Goal: Task Accomplishment & Management: Complete application form

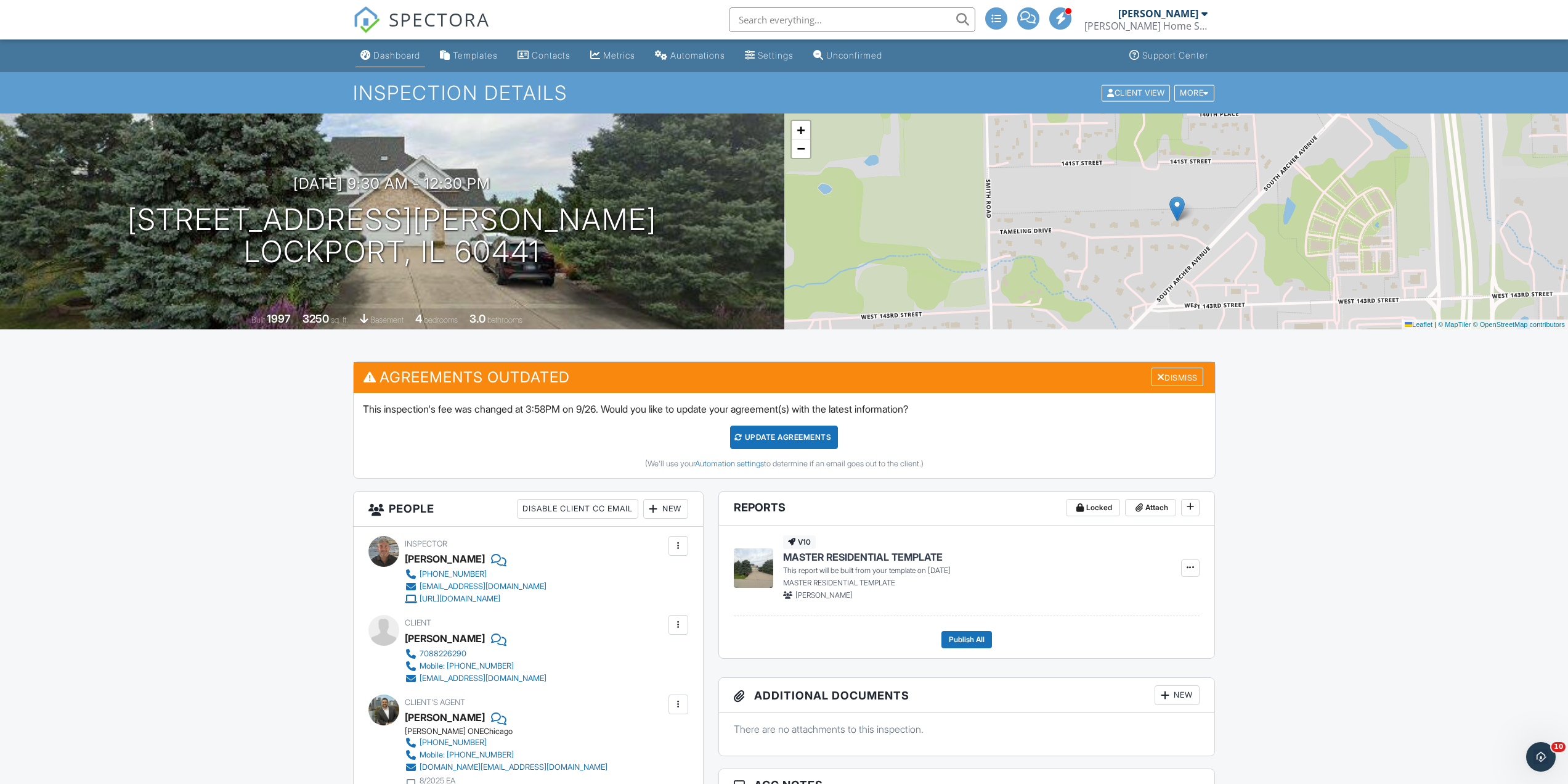
click at [389, 62] on link "Dashboard" at bounding box center [390, 55] width 70 height 23
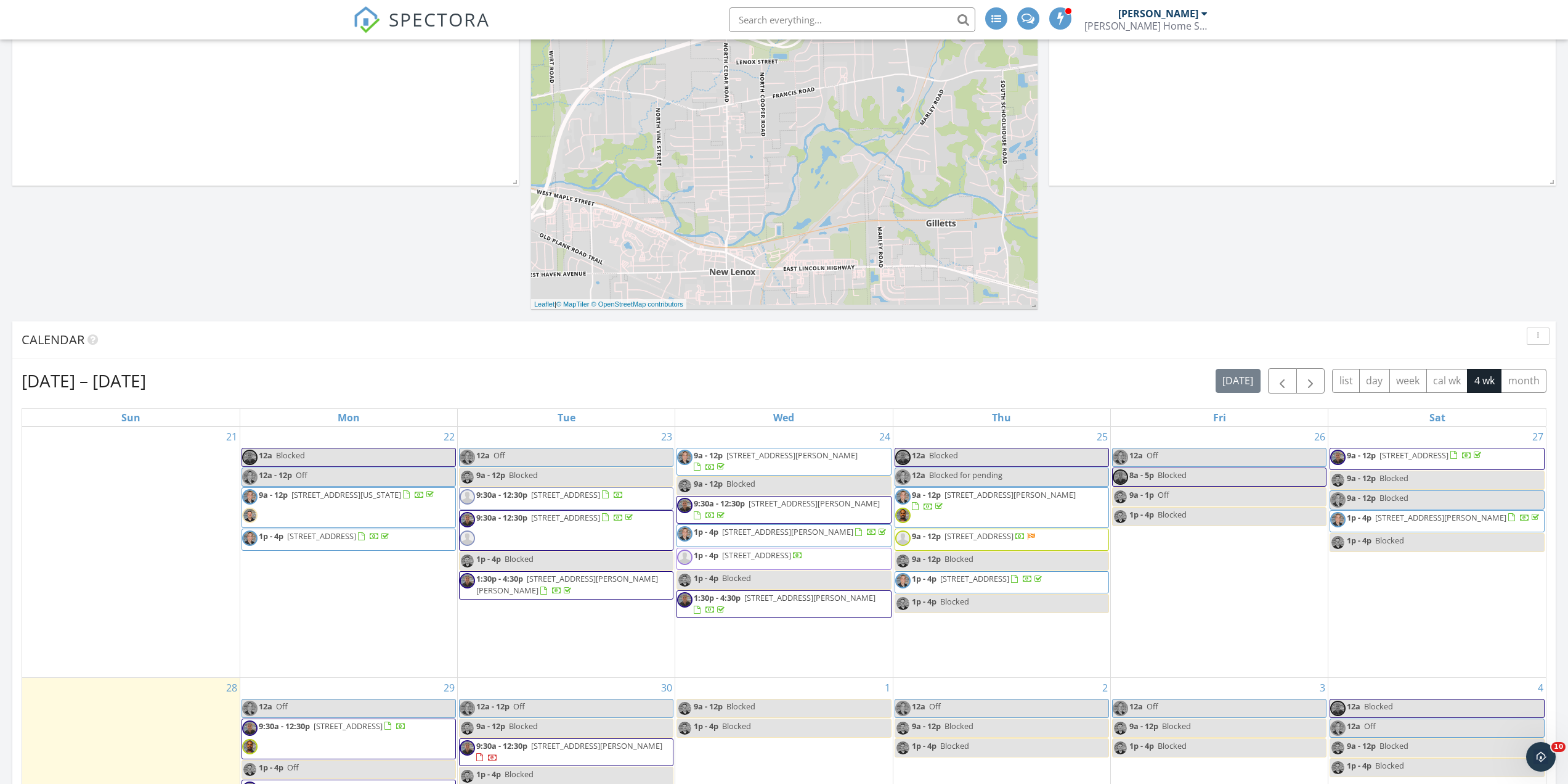
scroll to position [555, 0]
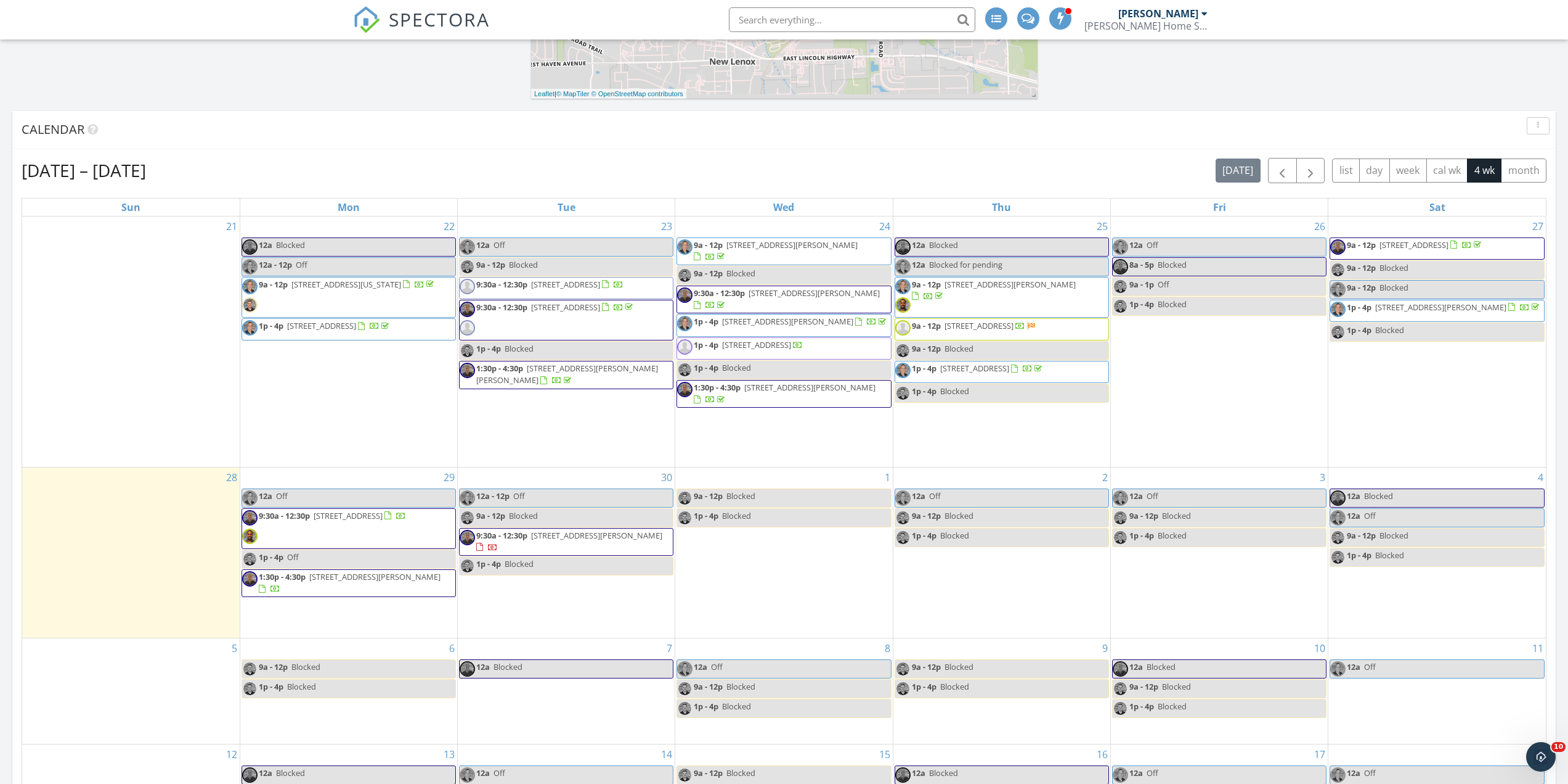
click at [183, 345] on div "21" at bounding box center [131, 341] width 217 height 250
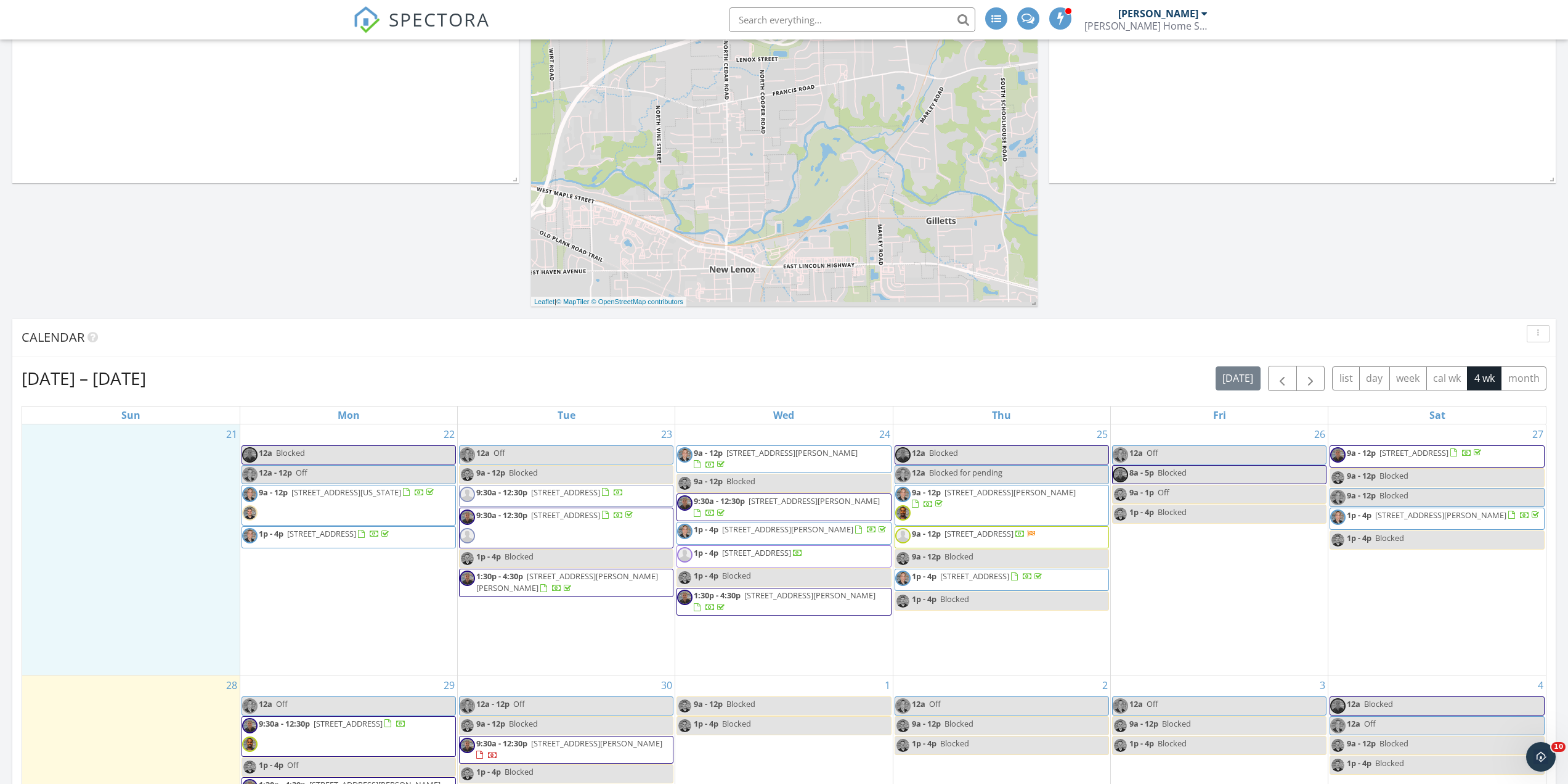
scroll to position [432, 0]
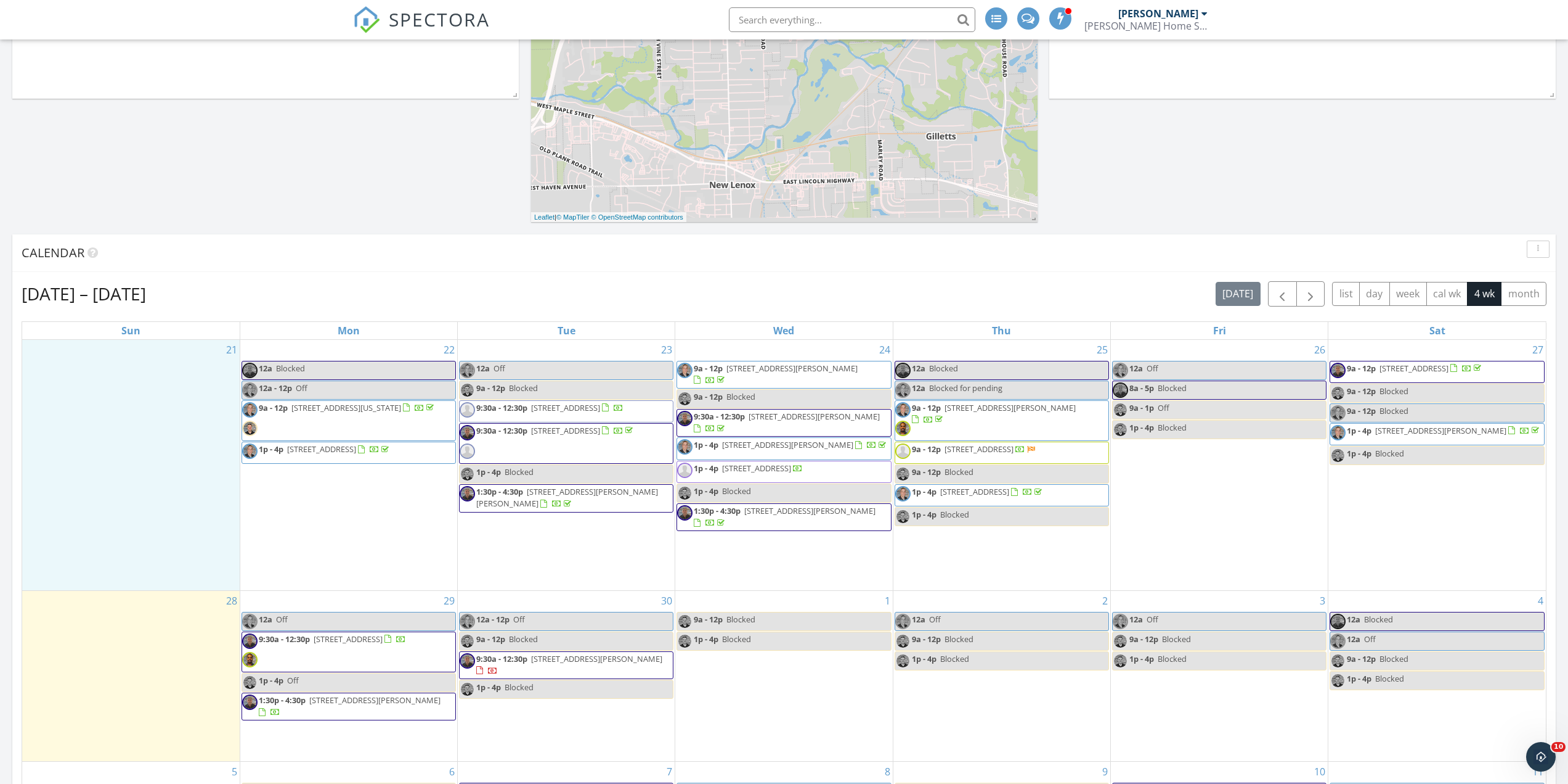
click at [935, 550] on div "25 12a Blocked 12a Blocked for pending 9a - 12p 10832 Carpenter St, Mokena 6044…" at bounding box center [1002, 464] width 217 height 250
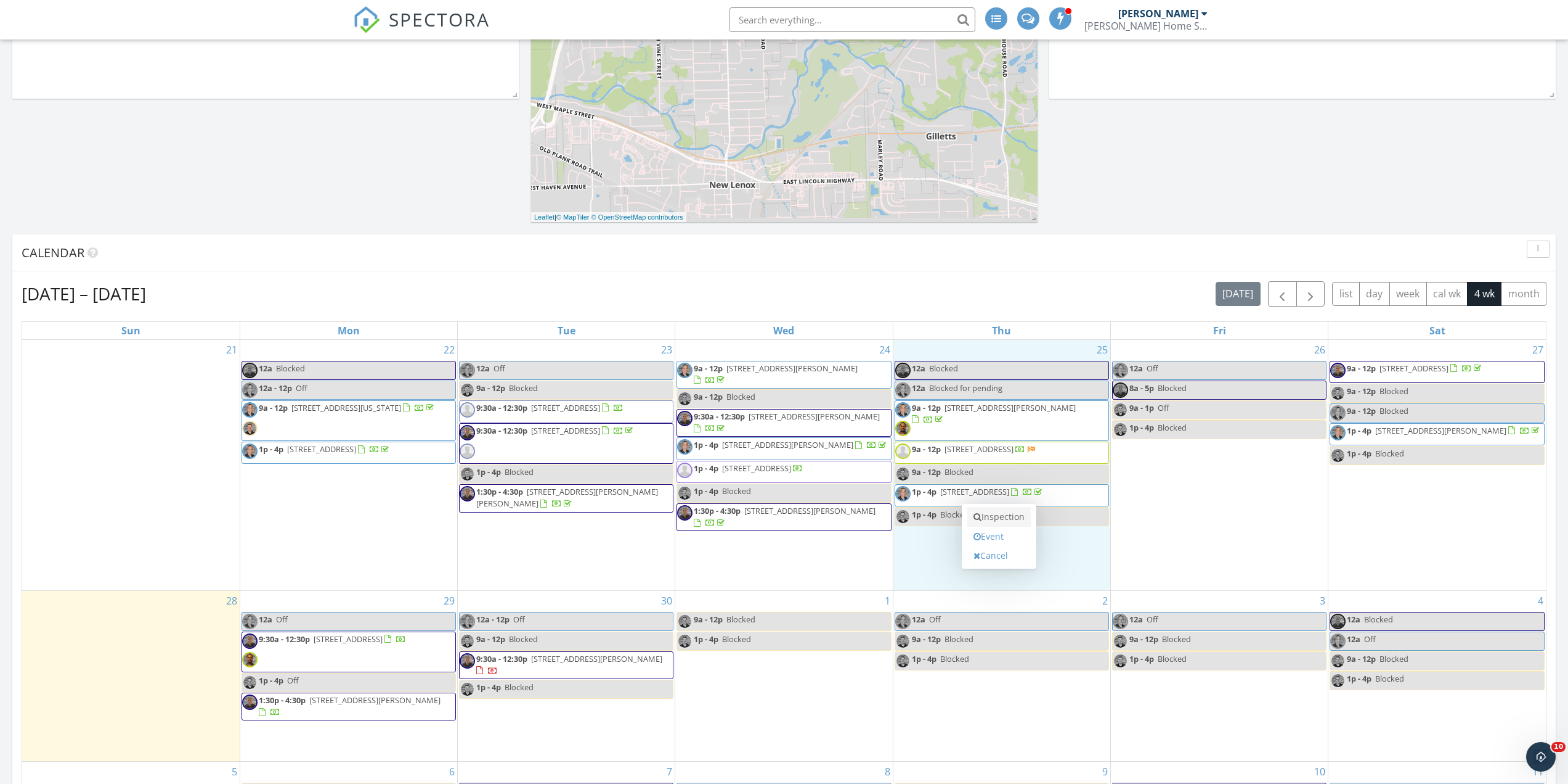
click at [998, 521] on link "Inspection" at bounding box center [999, 517] width 63 height 20
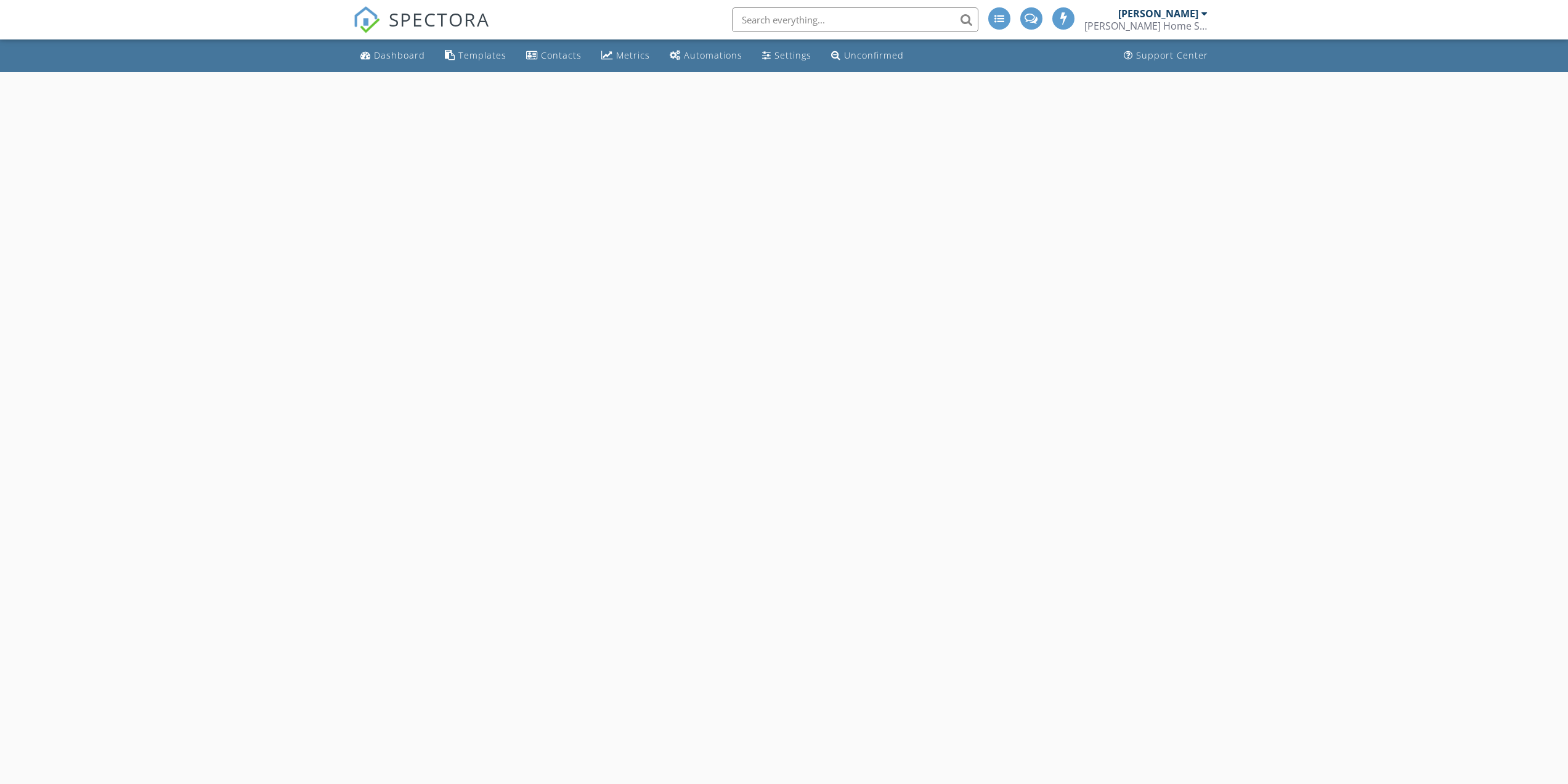
select select "8"
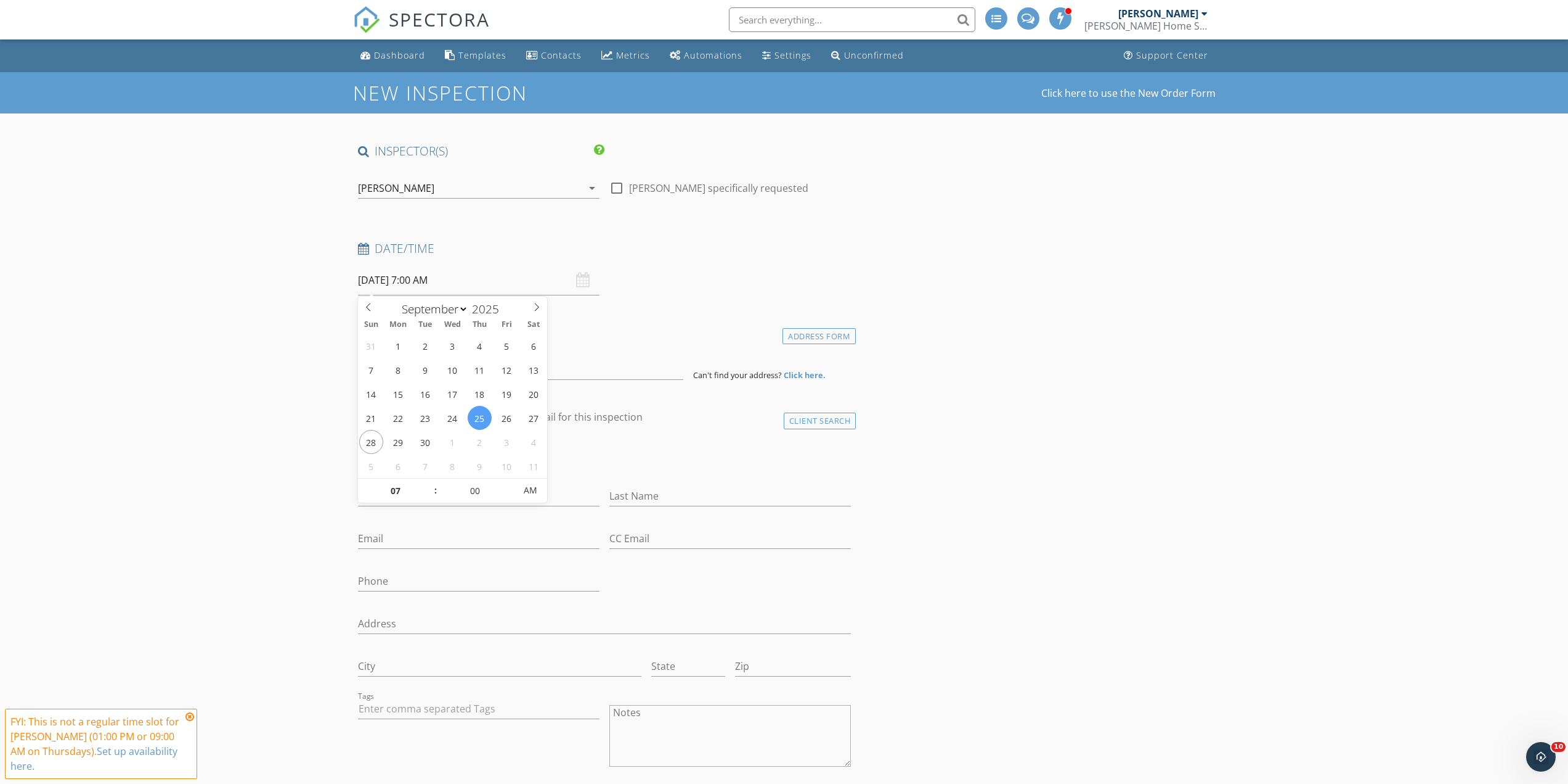
click at [426, 278] on input "09/25/2025 7:00 AM" at bounding box center [479, 280] width 242 height 30
type input "08"
type input "09/25/2025 8:00 AM"
click at [429, 485] on span at bounding box center [430, 484] width 9 height 13
type input "09"
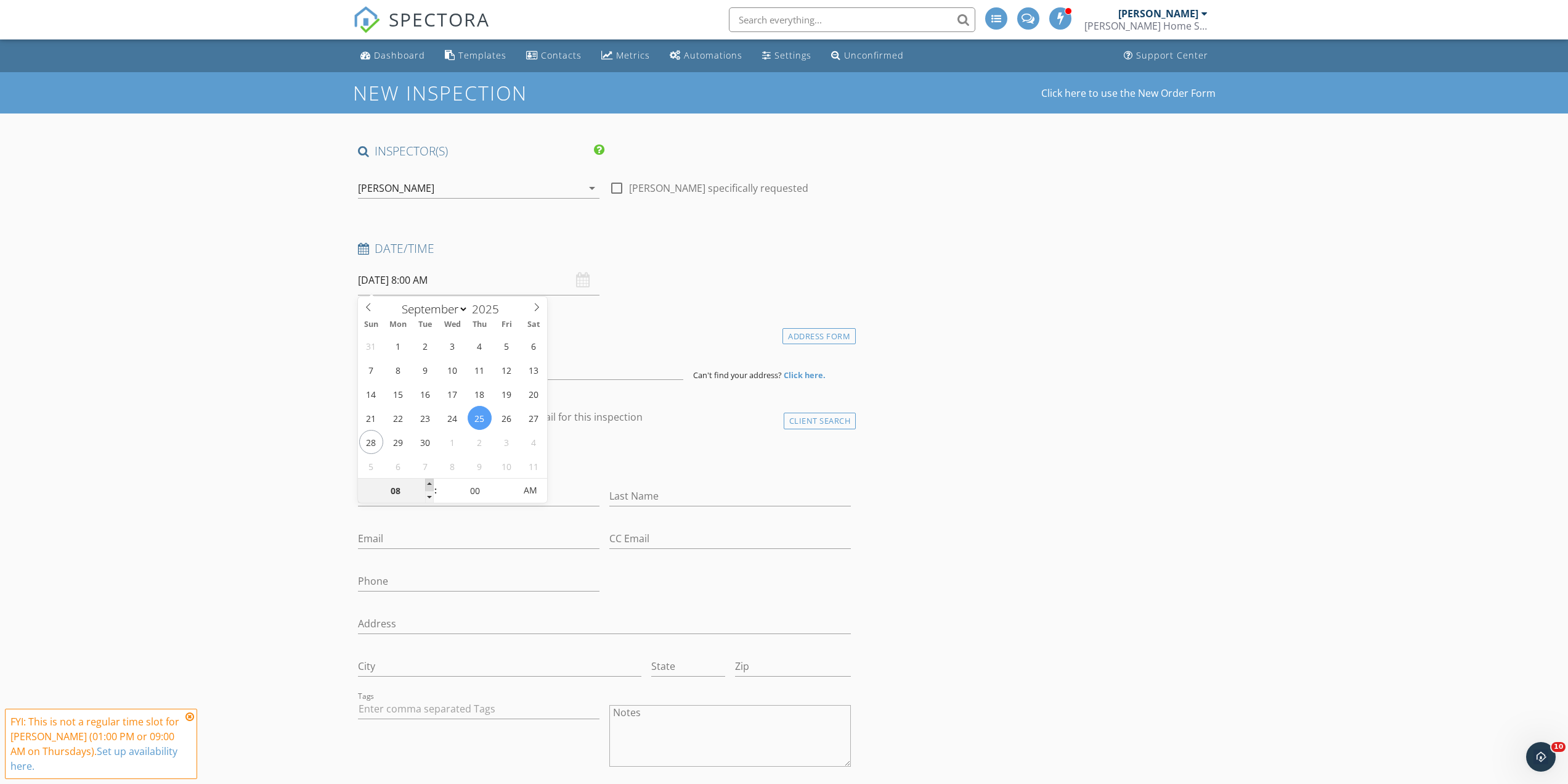
type input "09/25/2025 9:00 AM"
click at [429, 485] on span at bounding box center [430, 484] width 9 height 13
type input "10"
type input "09/25/2025 10:00 AM"
click at [429, 485] on span at bounding box center [430, 484] width 9 height 13
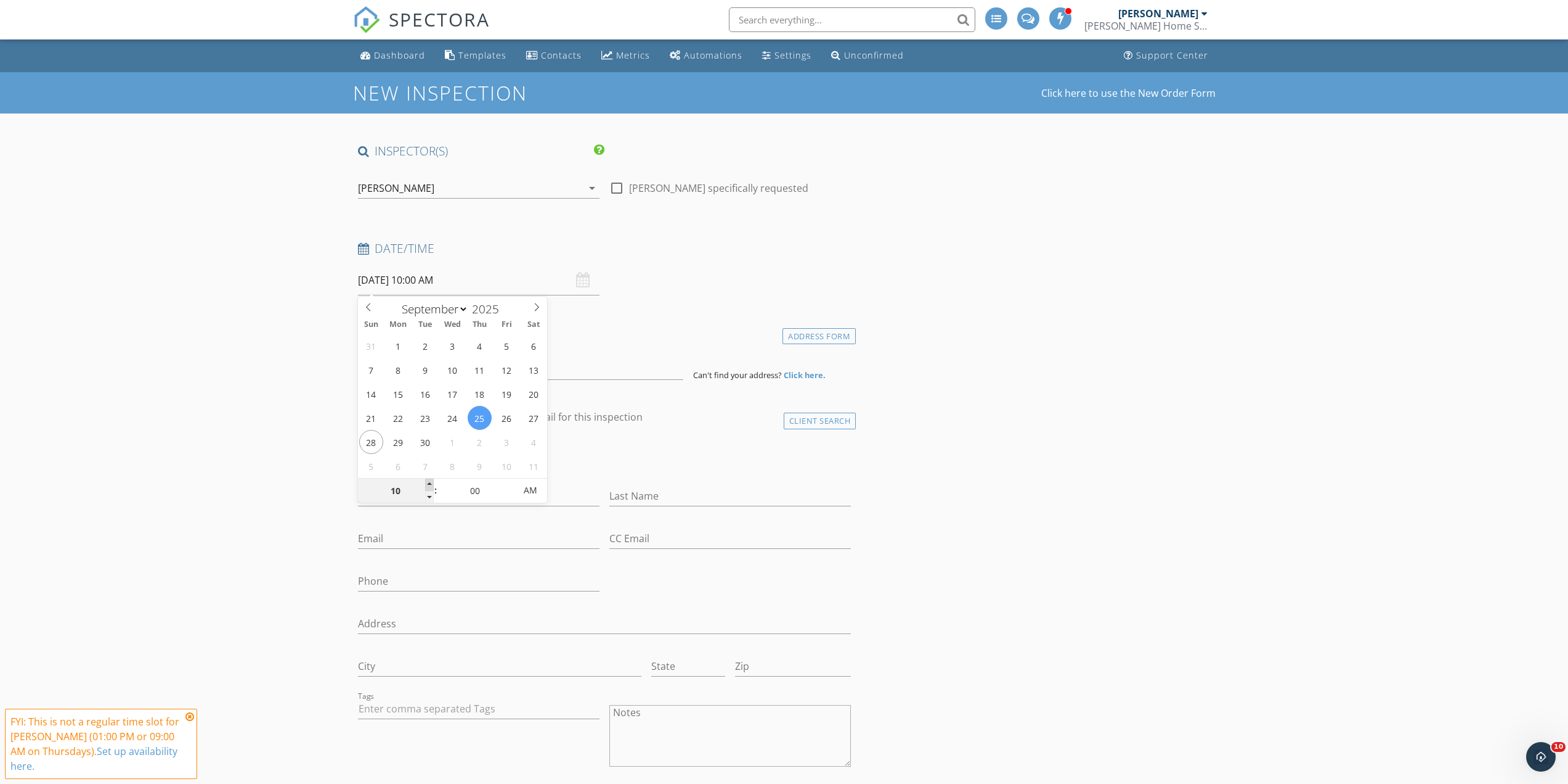
type input "11"
type input "09/25/2025 11:00 AM"
click at [429, 485] on span at bounding box center [430, 484] width 9 height 13
type input "12"
type input "09/25/2025 12:00 PM"
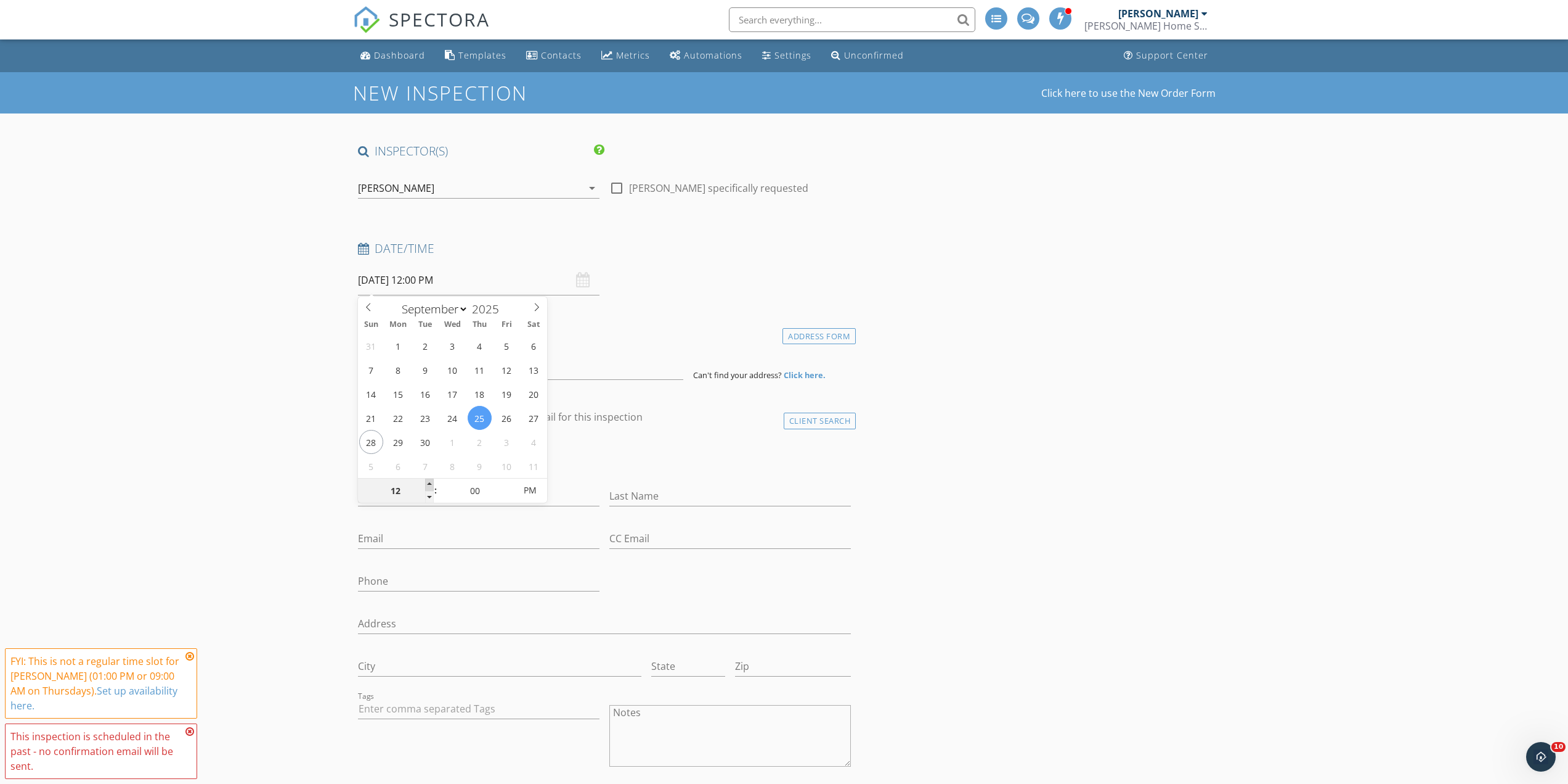
click at [429, 485] on span at bounding box center [430, 484] width 9 height 13
type input "01"
type input "09/25/2025 1:00 PM"
click at [429, 485] on span at bounding box center [430, 484] width 9 height 13
type input "02"
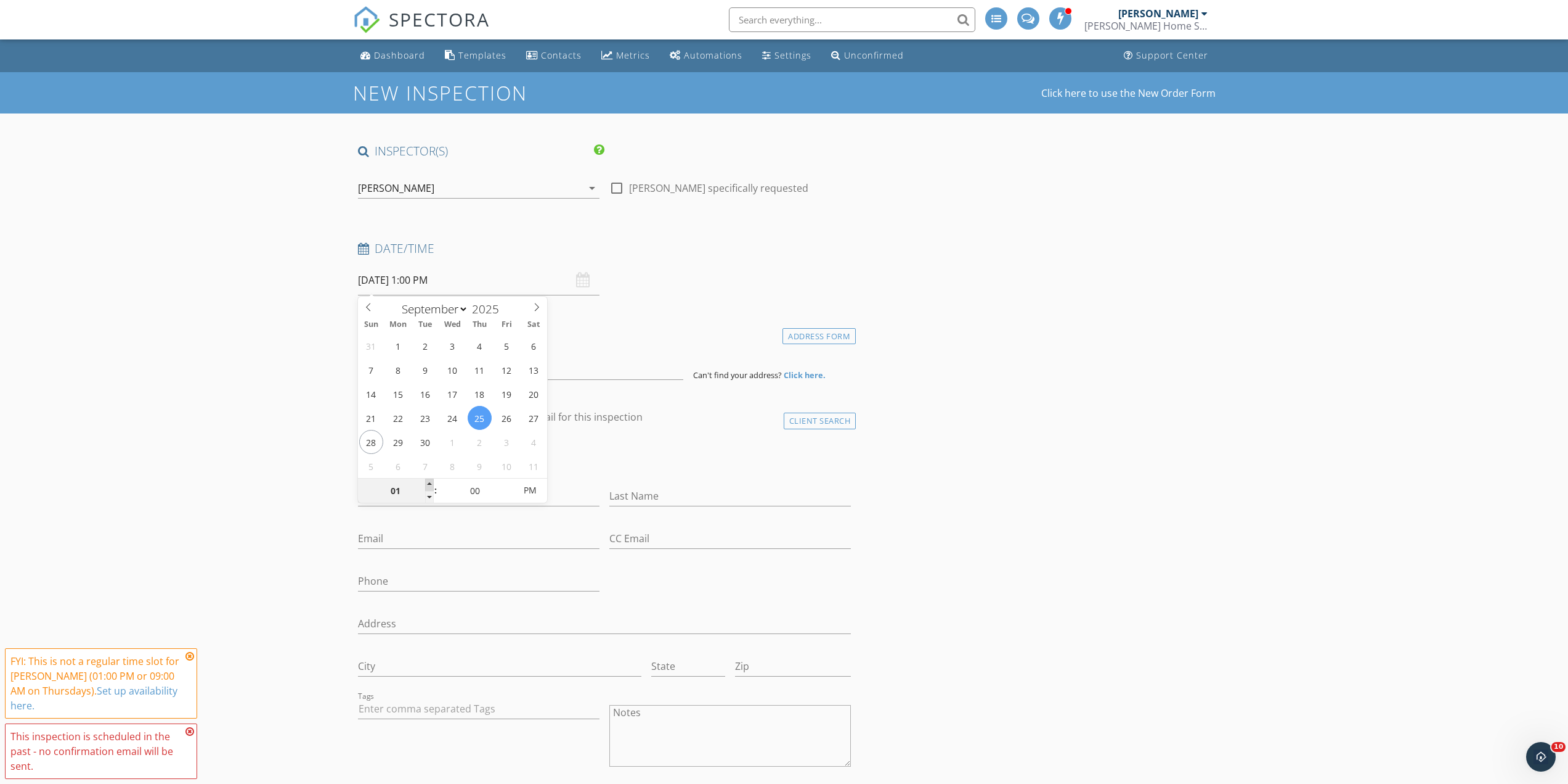
type input "09/25/2025 2:00 PM"
click at [429, 485] on span at bounding box center [430, 484] width 9 height 13
type input "03"
type input "09/25/2025 3:00 PM"
click at [429, 485] on span at bounding box center [430, 484] width 9 height 13
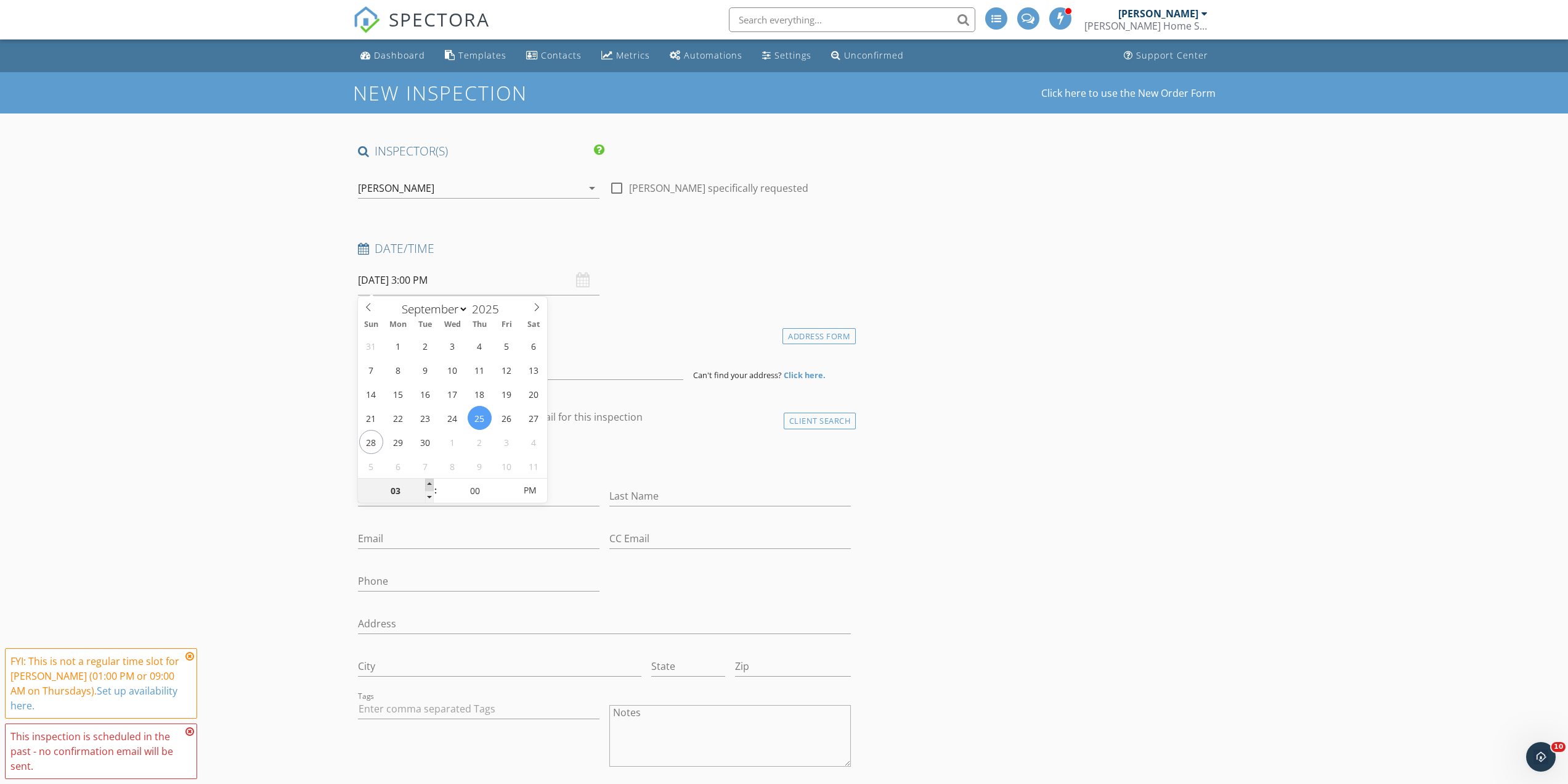
type input "04"
type input "09/25/2025 4:00 PM"
click at [429, 485] on span at bounding box center [430, 484] width 9 height 13
click at [522, 372] on input at bounding box center [521, 364] width 326 height 30
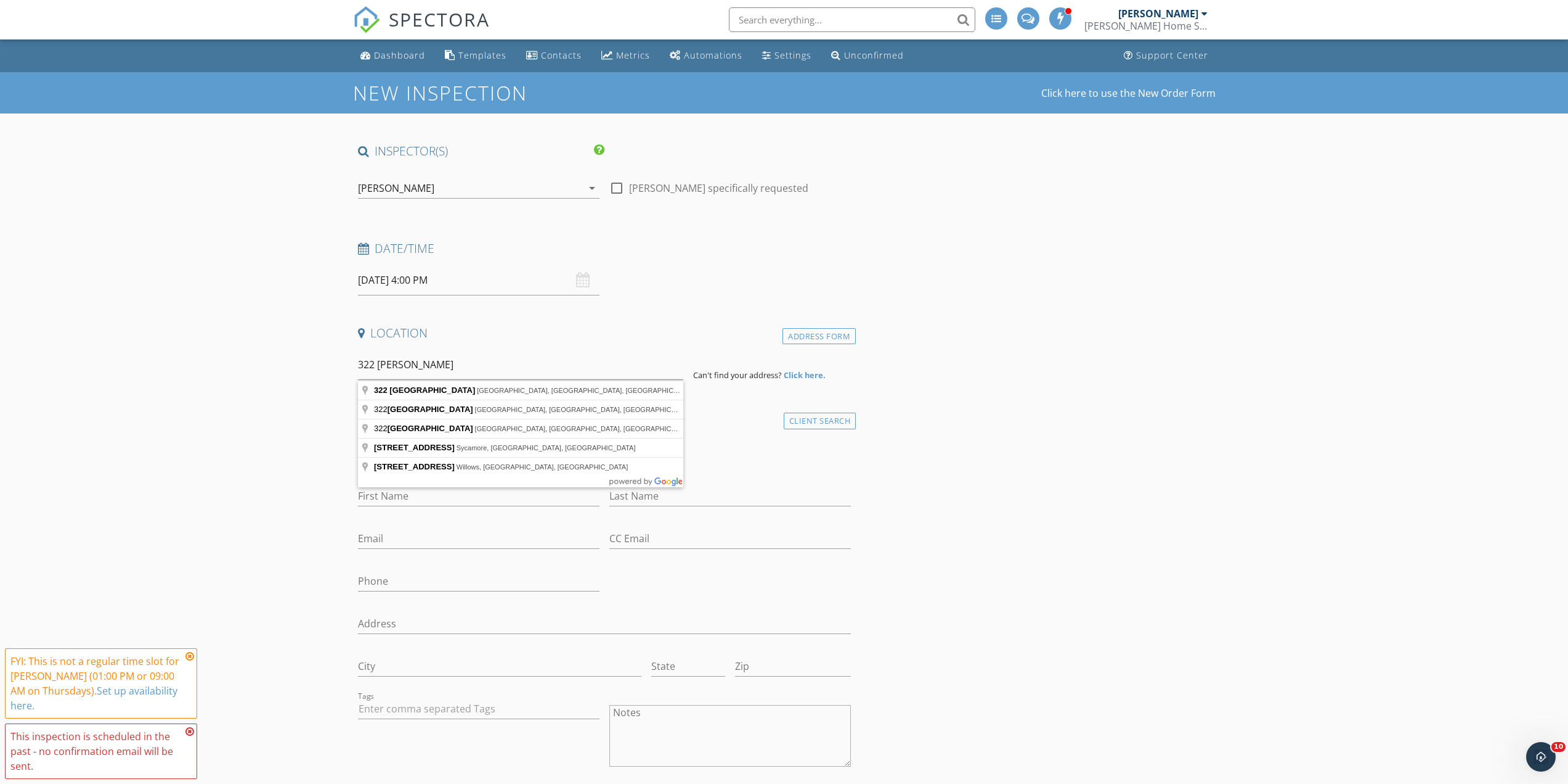
type input "322 South Sacramento Boulevard, Chicago, IL, USA"
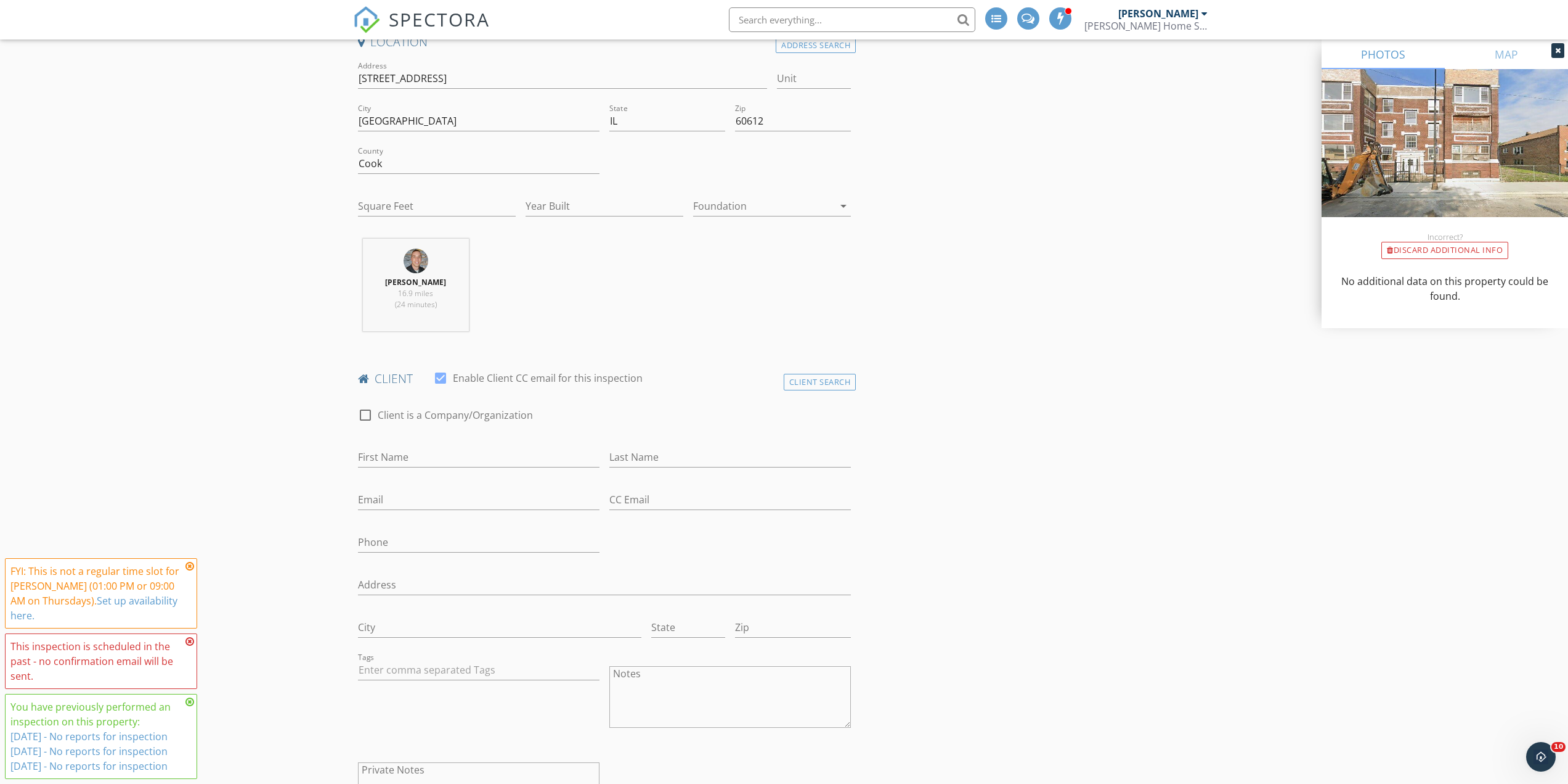
scroll to position [309, 0]
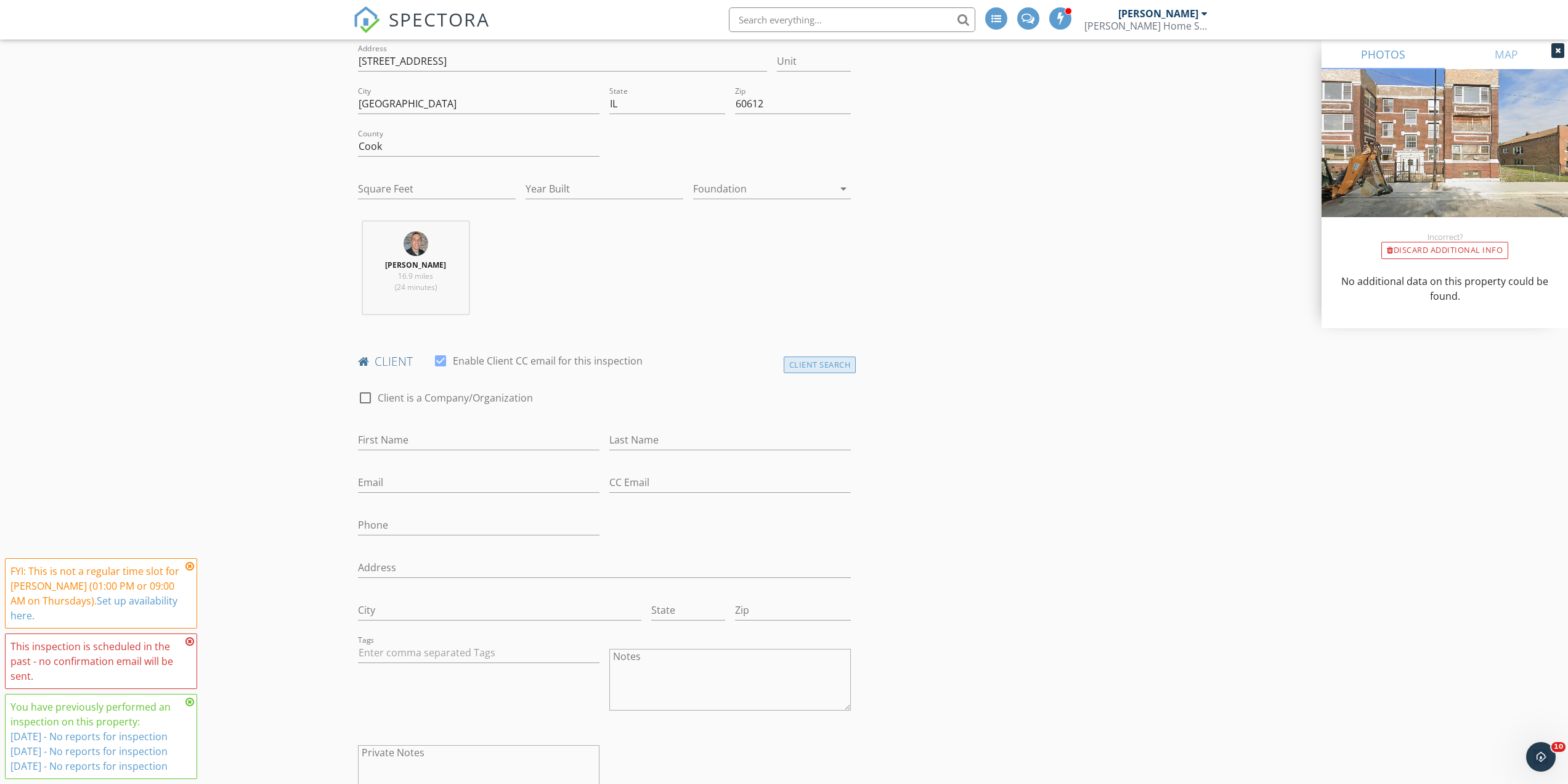
click at [843, 367] on div "Client Search" at bounding box center [820, 365] width 72 height 16
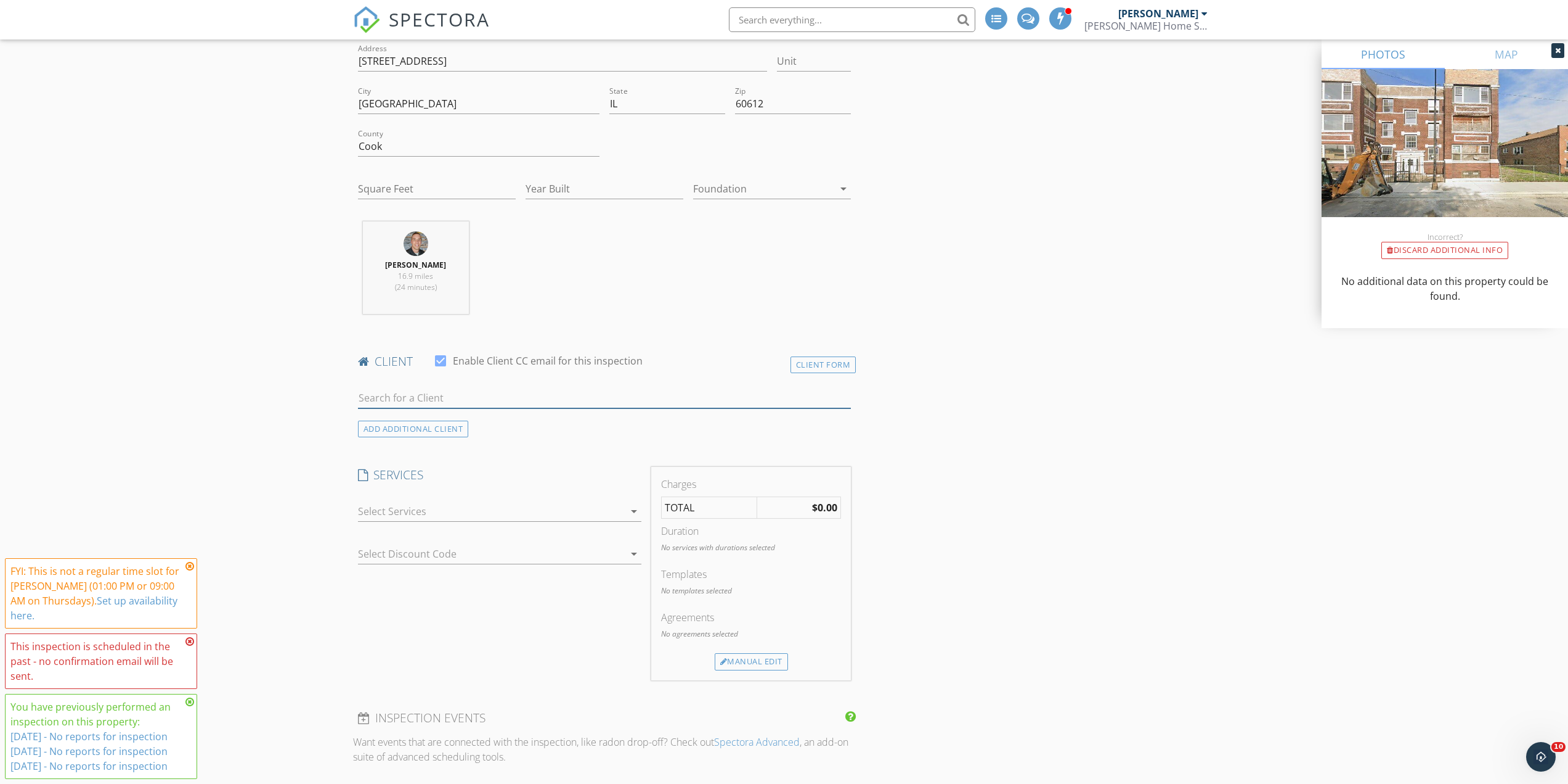
click at [525, 403] on input "text" at bounding box center [604, 397] width 493 height 20
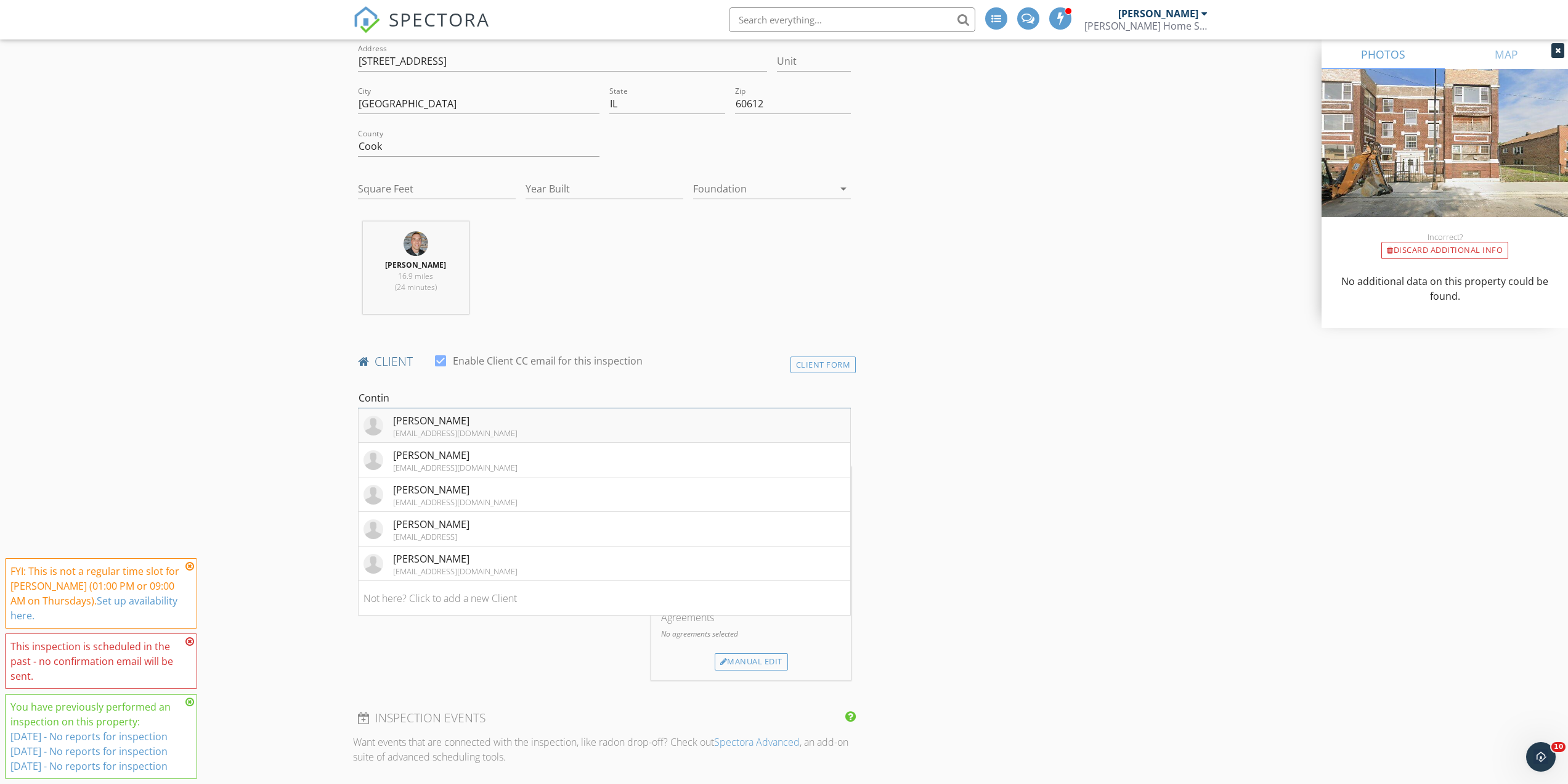
type input "Continuum"
click at [424, 454] on div "Continuum Capital" at bounding box center [455, 454] width 125 height 14
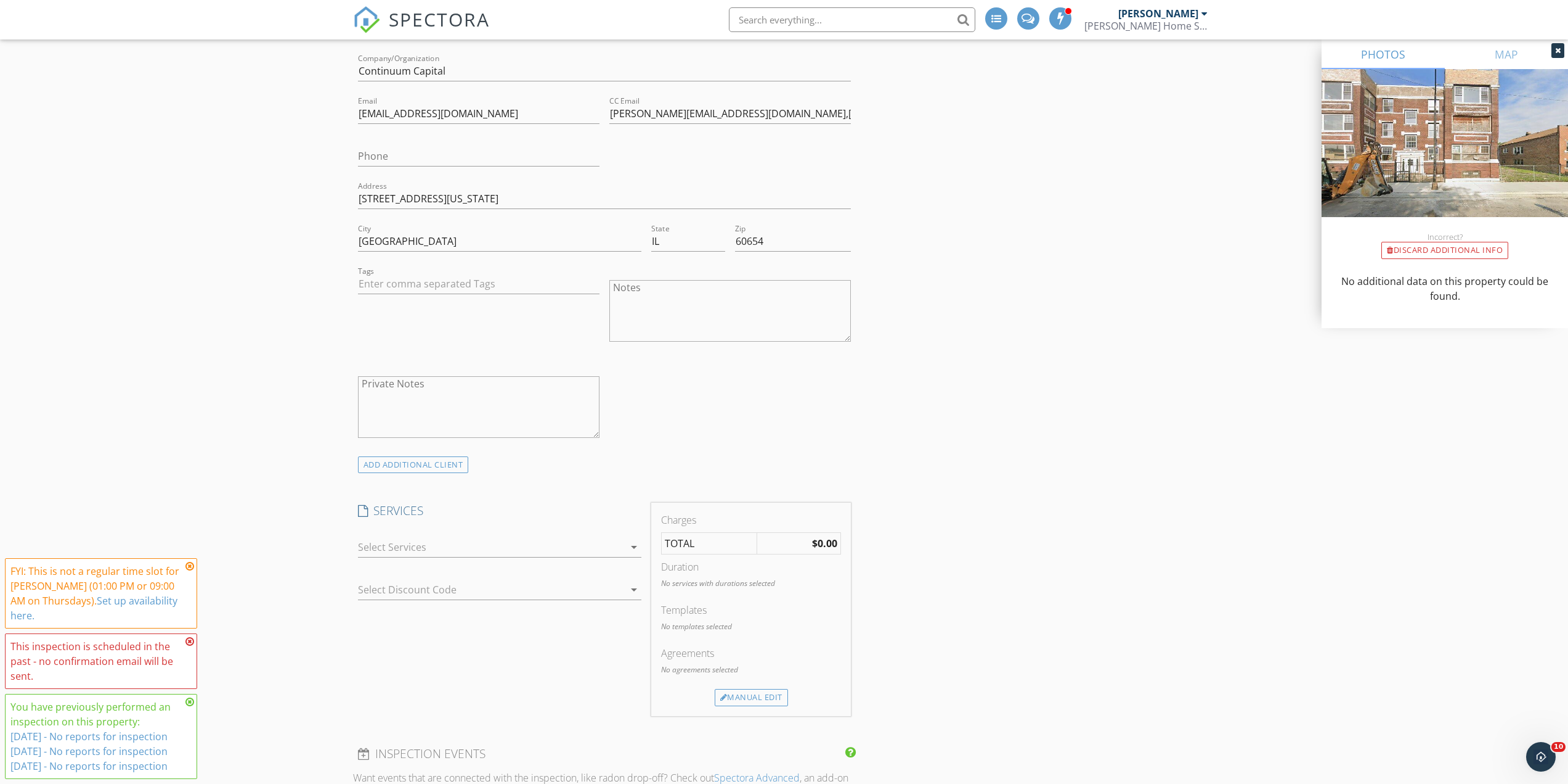
scroll to position [678, 0]
click at [454, 547] on div at bounding box center [491, 546] width 266 height 20
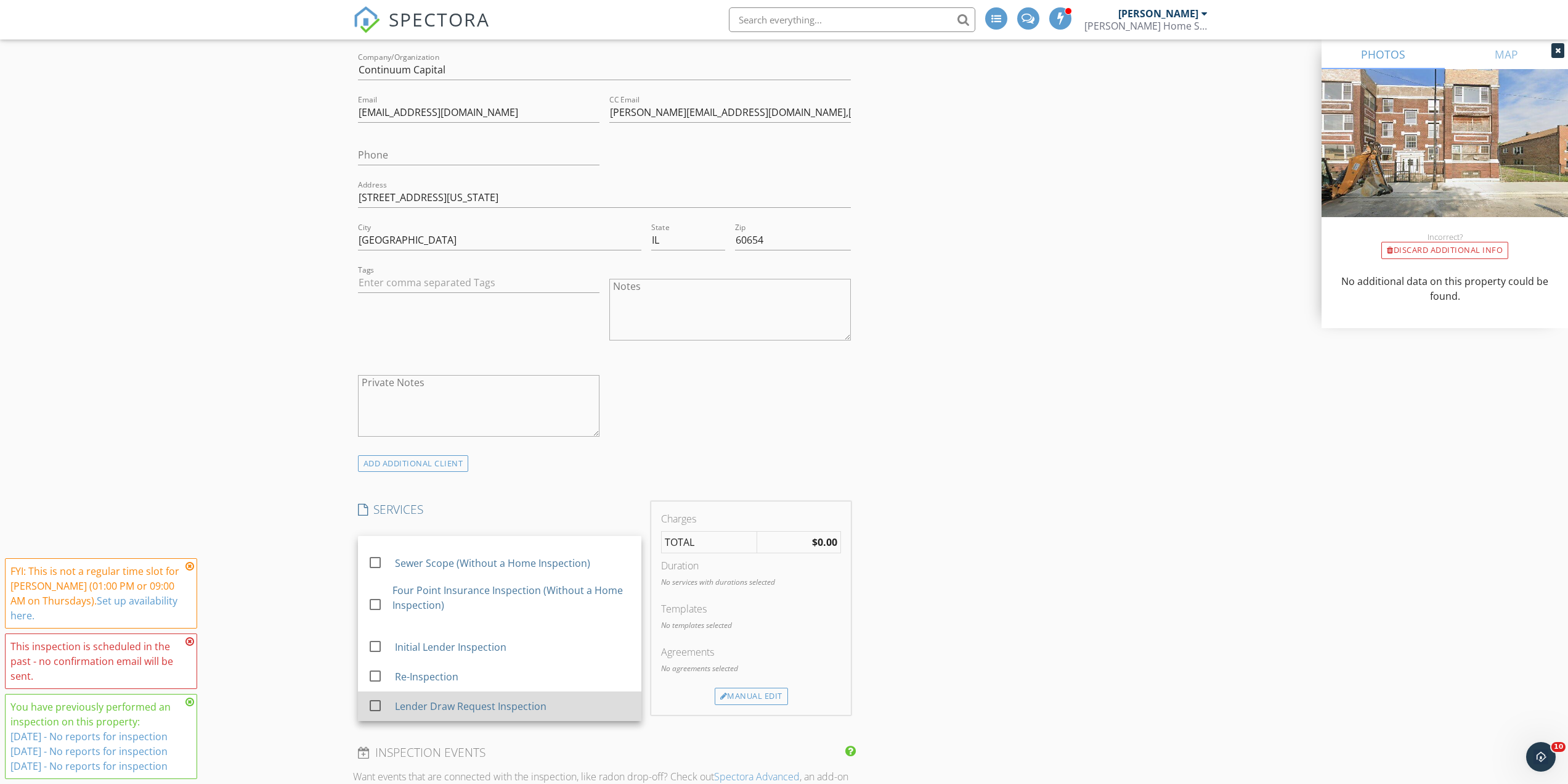
click at [416, 708] on div "Lender Draw Request Inspection" at bounding box center [470, 706] width 152 height 14
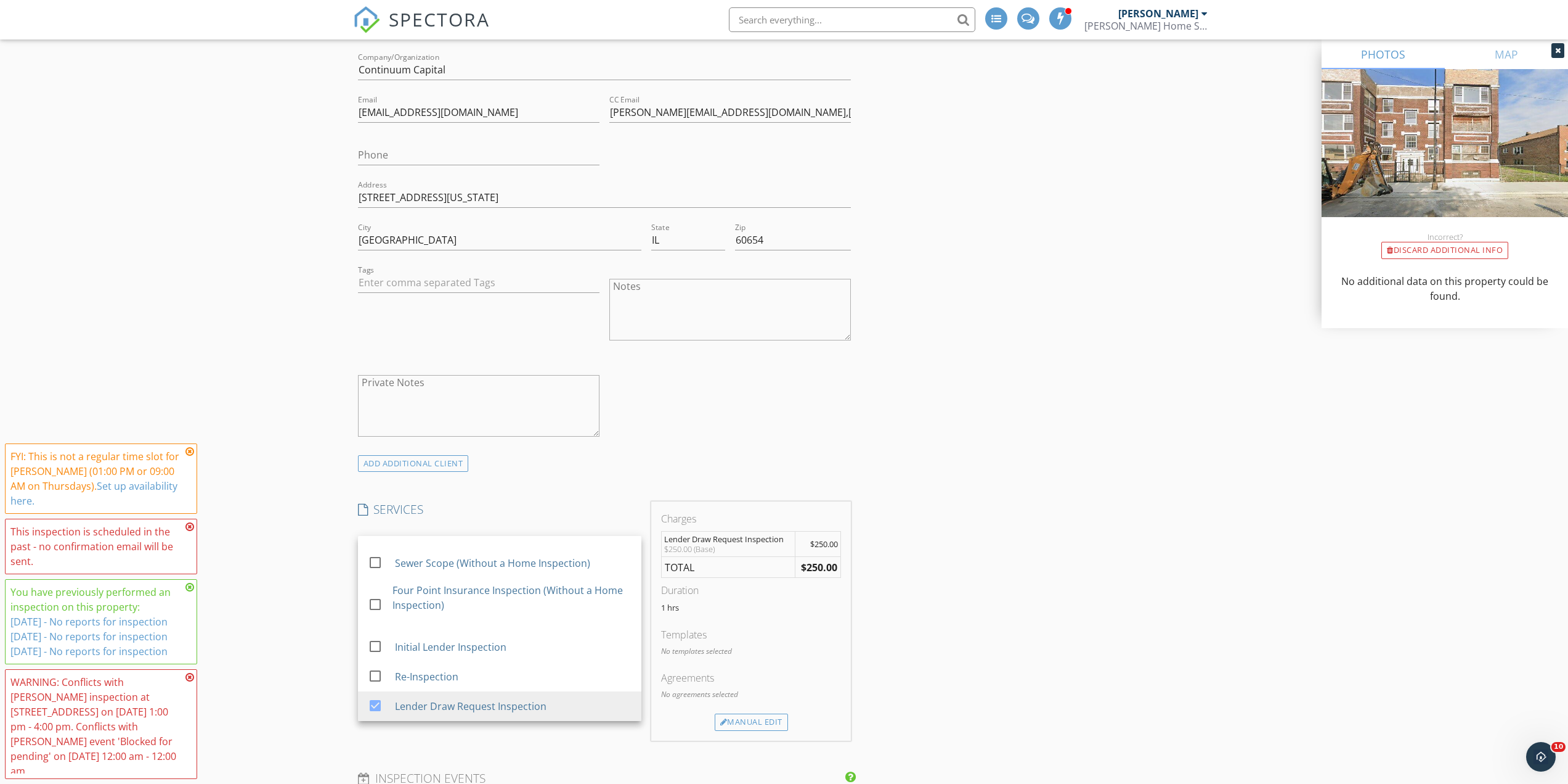
click at [919, 617] on div "INSPECTOR(S) check_box Mark Rojek PRIMARY check_box_outline_blank Justin Posner…" at bounding box center [784, 779] width 862 height 2630
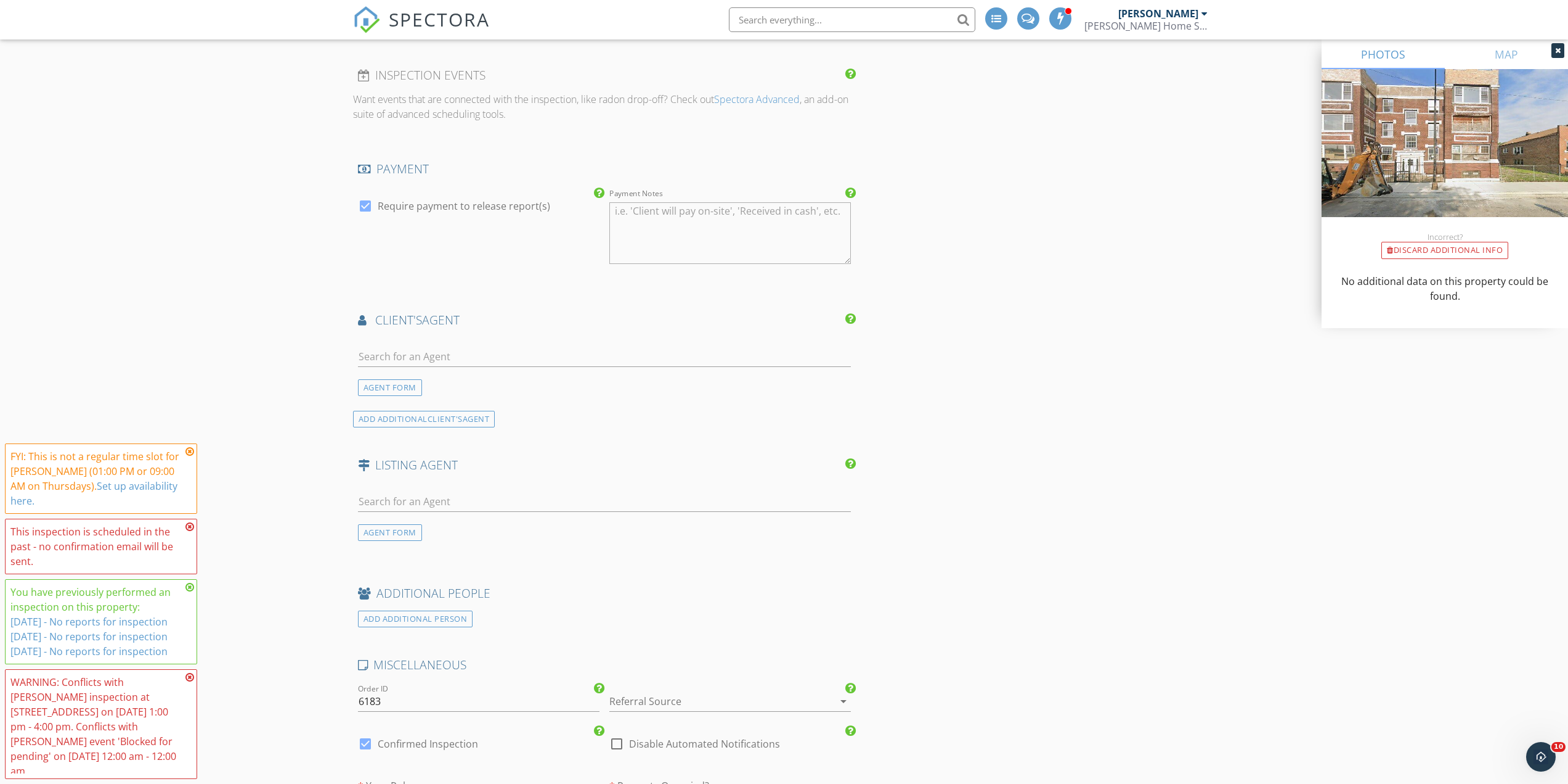
scroll to position [1418, 0]
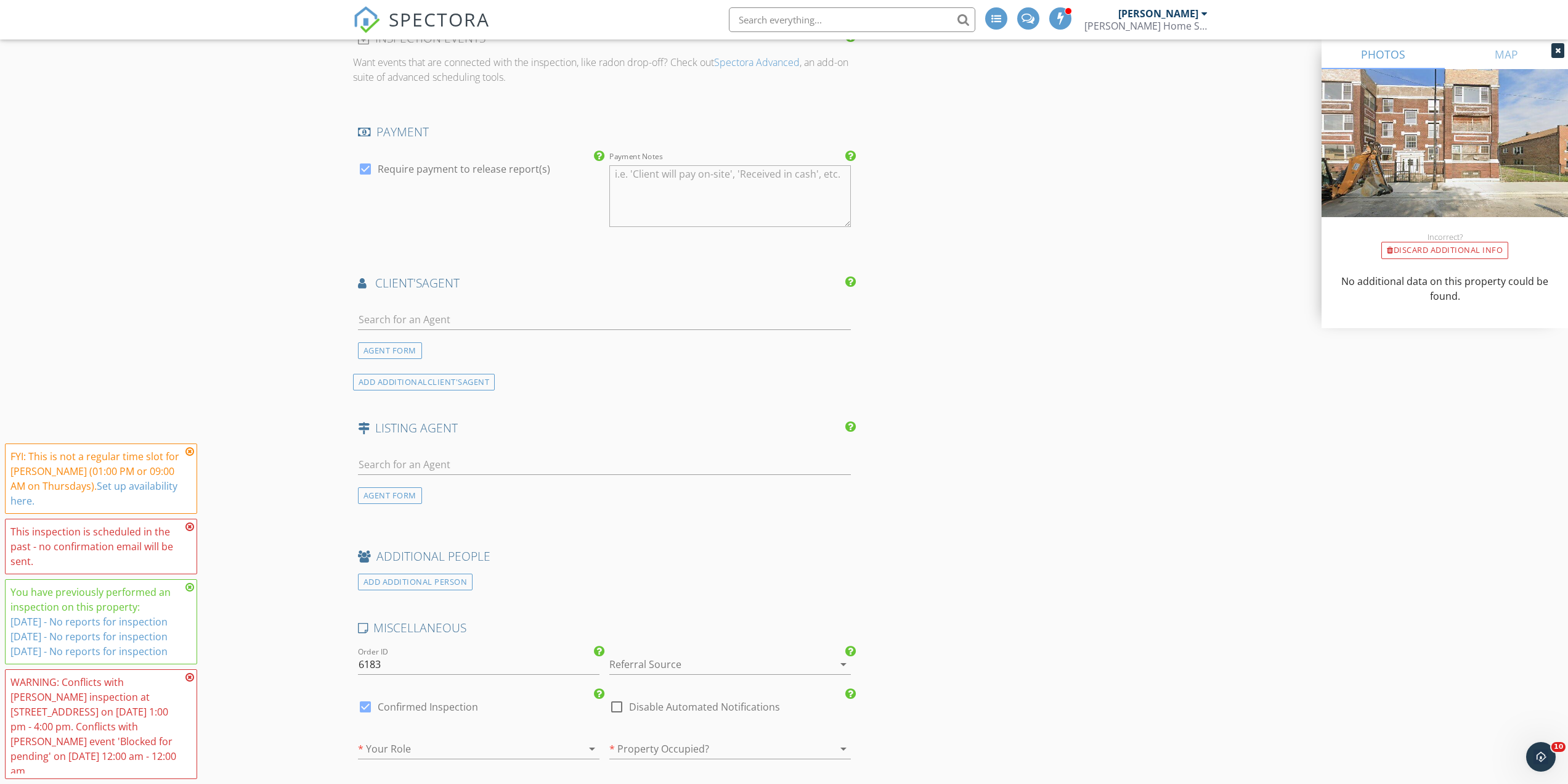
click at [367, 172] on div at bounding box center [365, 168] width 21 height 21
checkbox input "false"
click at [613, 704] on div at bounding box center [616, 706] width 21 height 21
checkbox input "true"
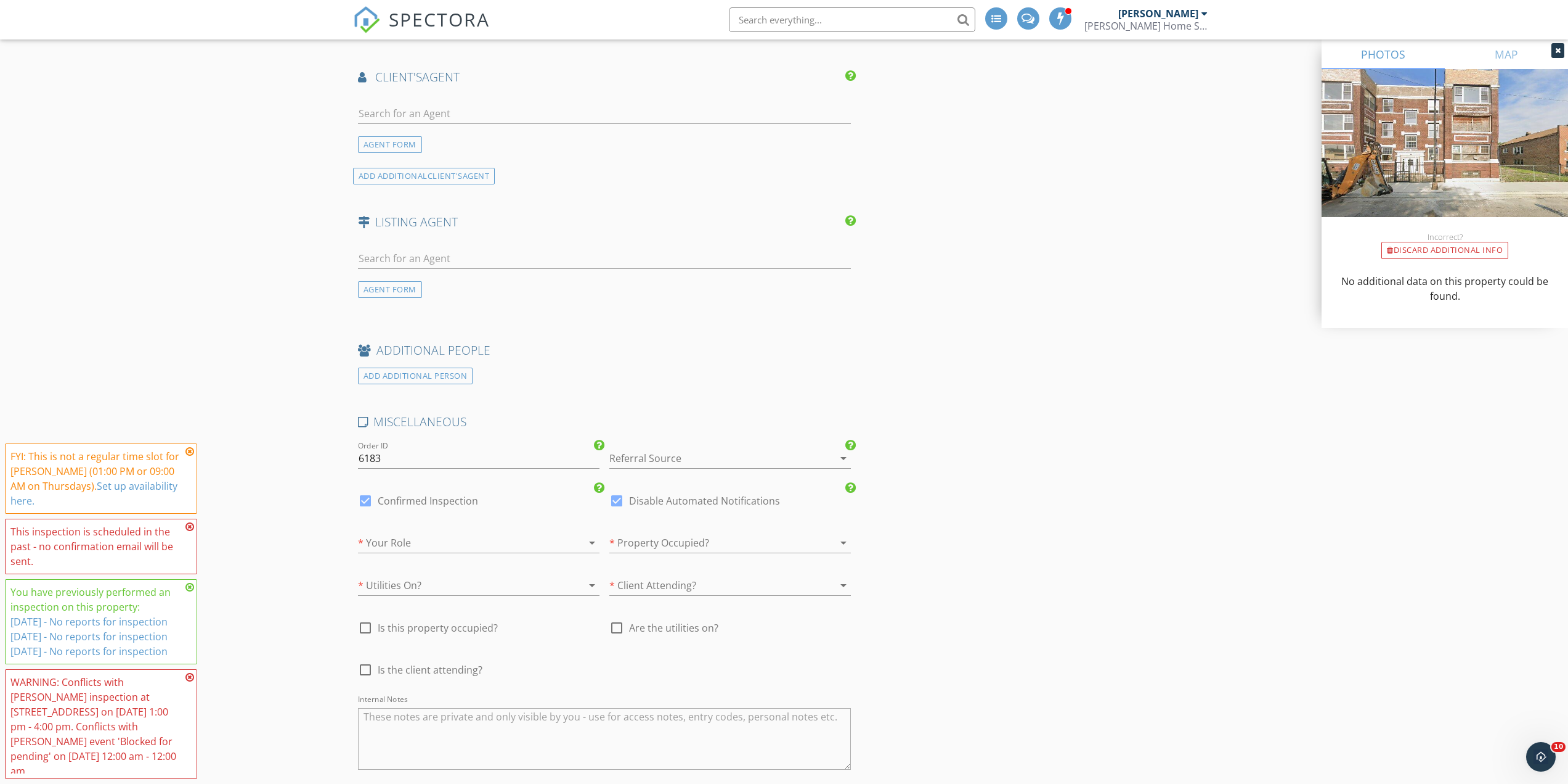
scroll to position [1665, 0]
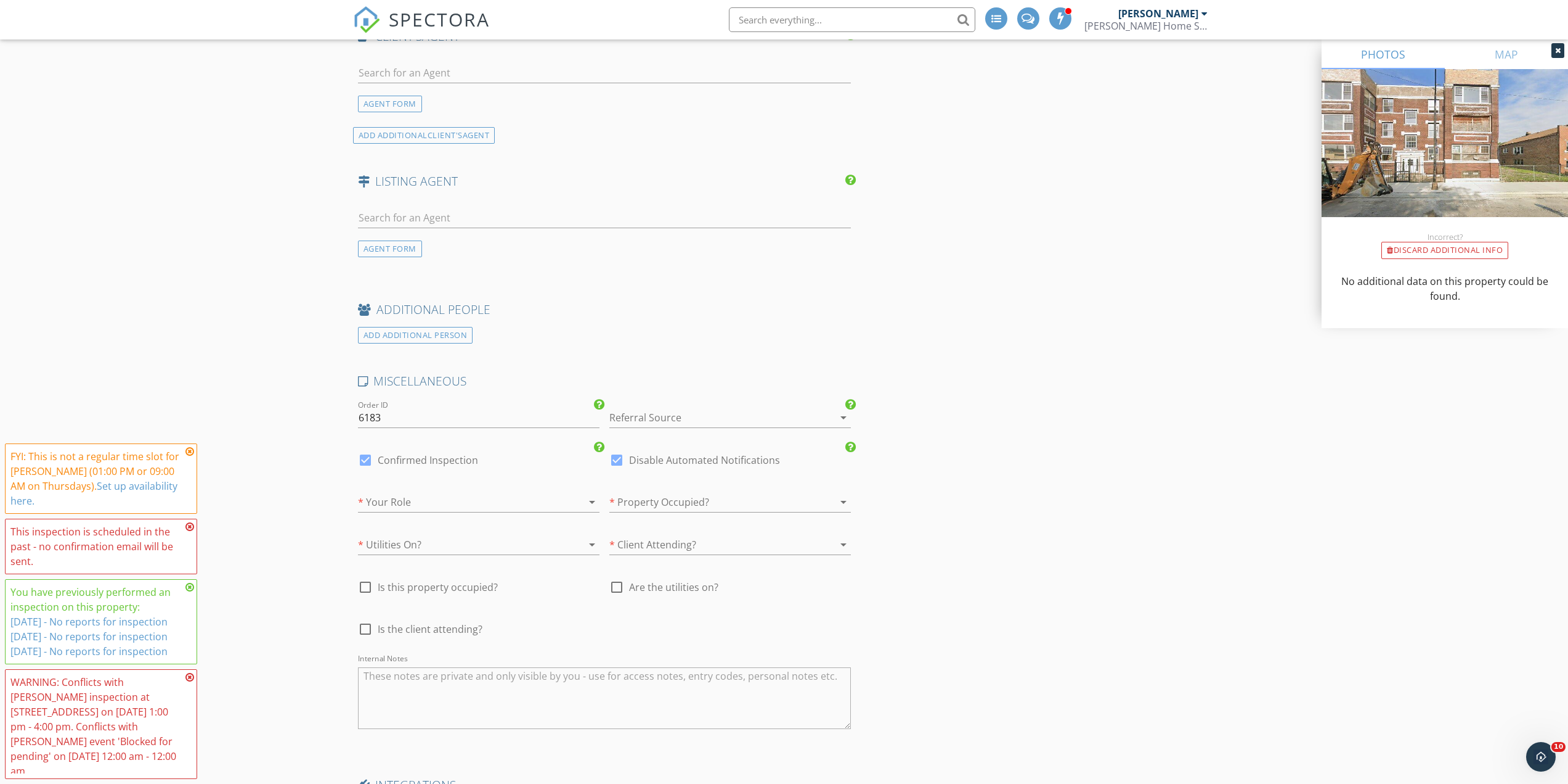
click at [664, 422] on div at bounding box center [713, 417] width 207 height 20
drag, startPoint x: 635, startPoint y: 452, endPoint x: 590, endPoint y: 471, distance: 48.8
click at [635, 452] on div "Repeat Client" at bounding box center [729, 452] width 222 height 14
click at [430, 497] on div at bounding box center [461, 502] width 207 height 20
click at [416, 598] on div "Home Owner" at bounding box center [479, 596] width 222 height 14
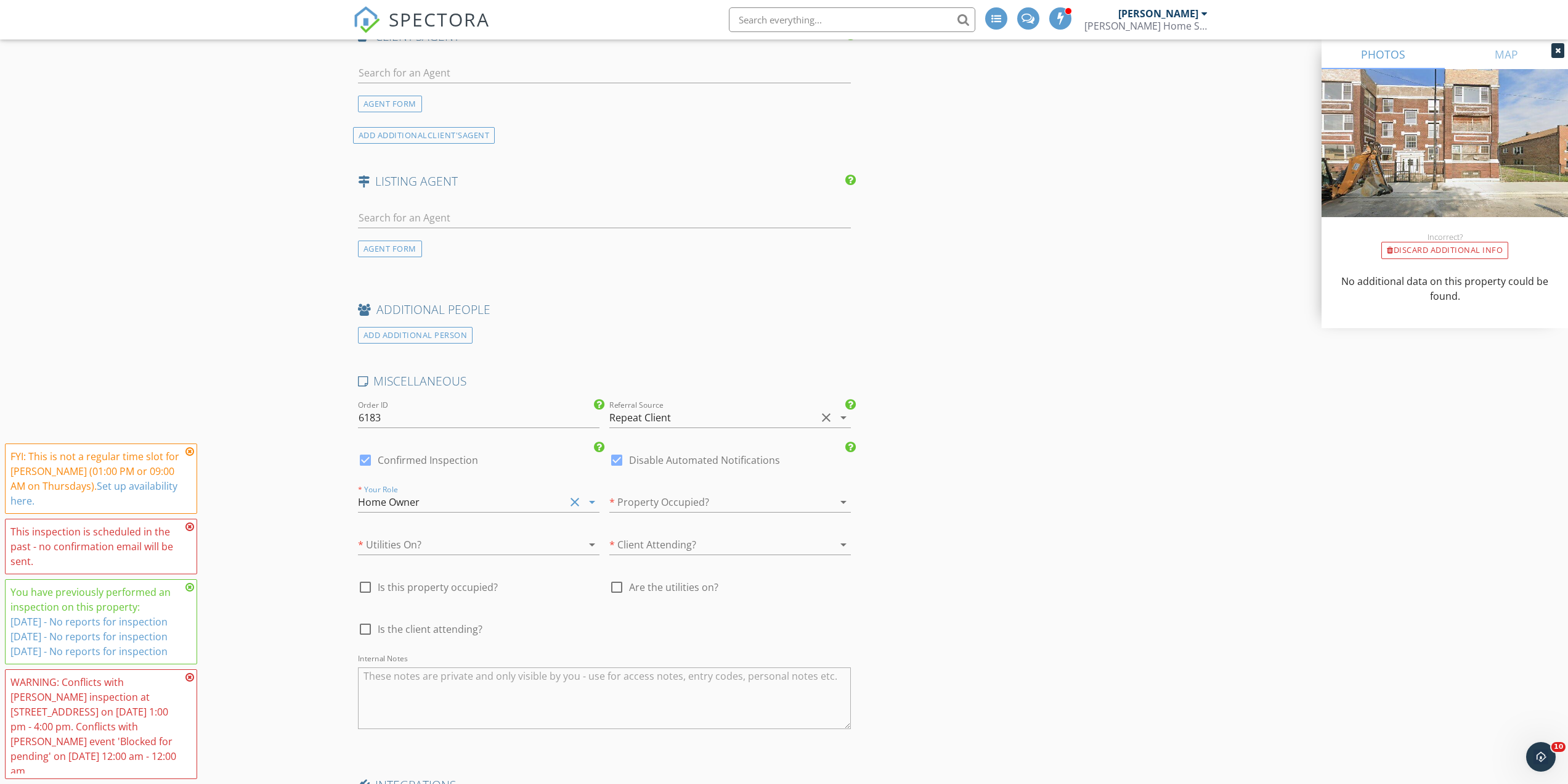
click at [416, 539] on div at bounding box center [461, 544] width 207 height 20
click at [405, 587] on div "Yes" at bounding box center [479, 578] width 222 height 30
click at [701, 503] on div at bounding box center [713, 502] width 207 height 20
click at [658, 562] on div "No" at bounding box center [729, 566] width 222 height 14
click at [661, 545] on div at bounding box center [713, 544] width 207 height 20
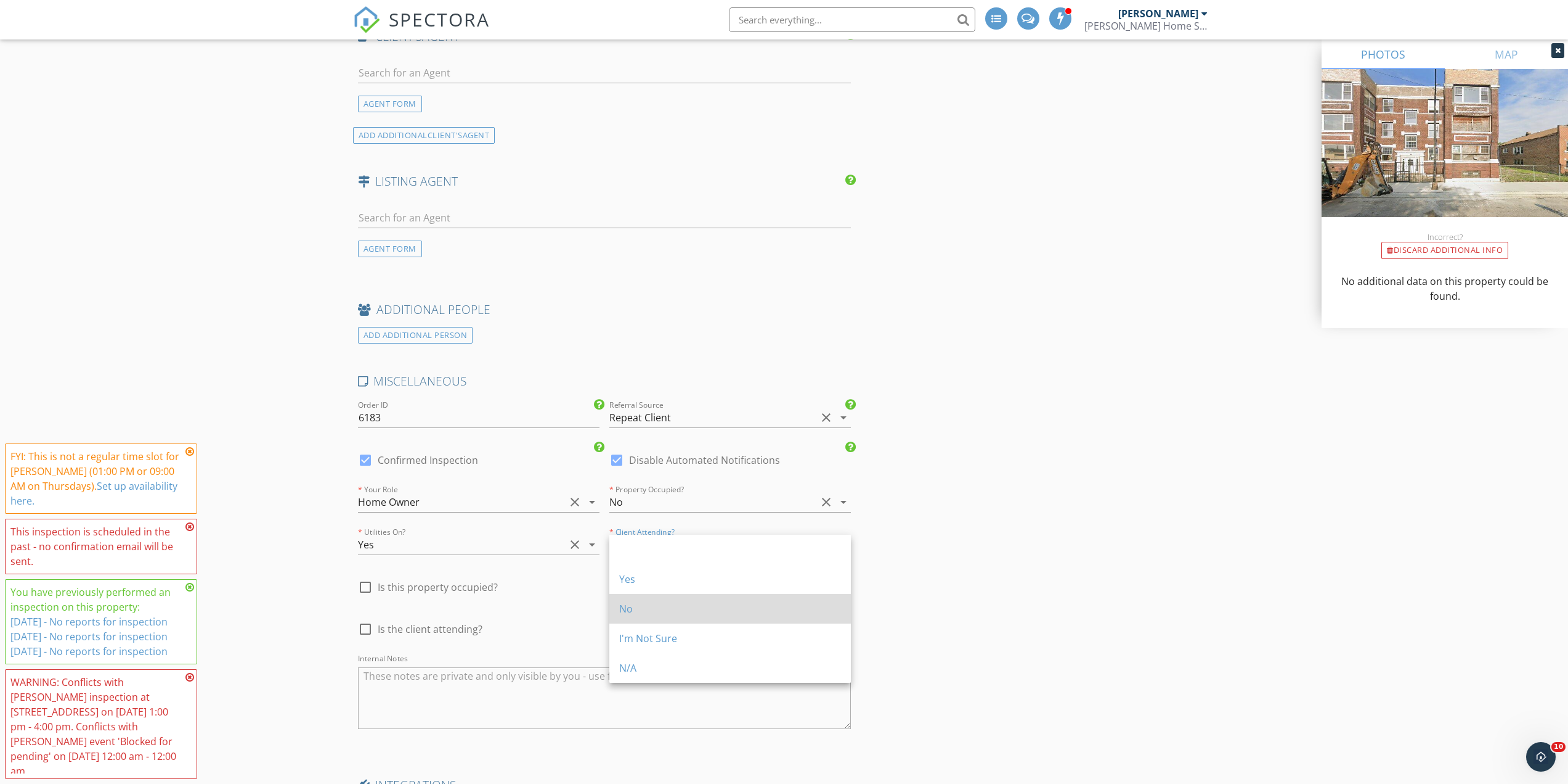
click at [644, 603] on div "No" at bounding box center [729, 608] width 222 height 14
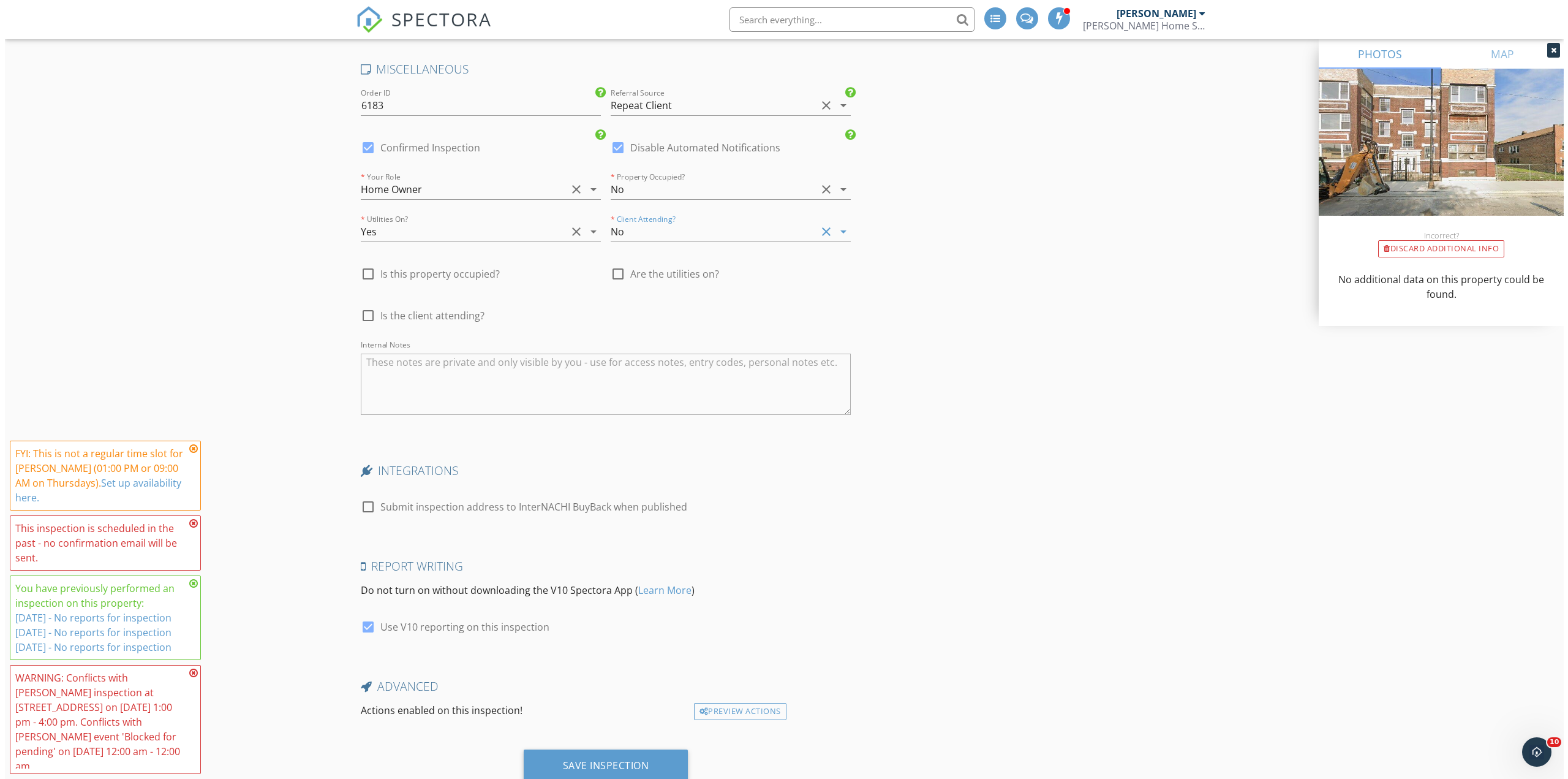
scroll to position [2006, 0]
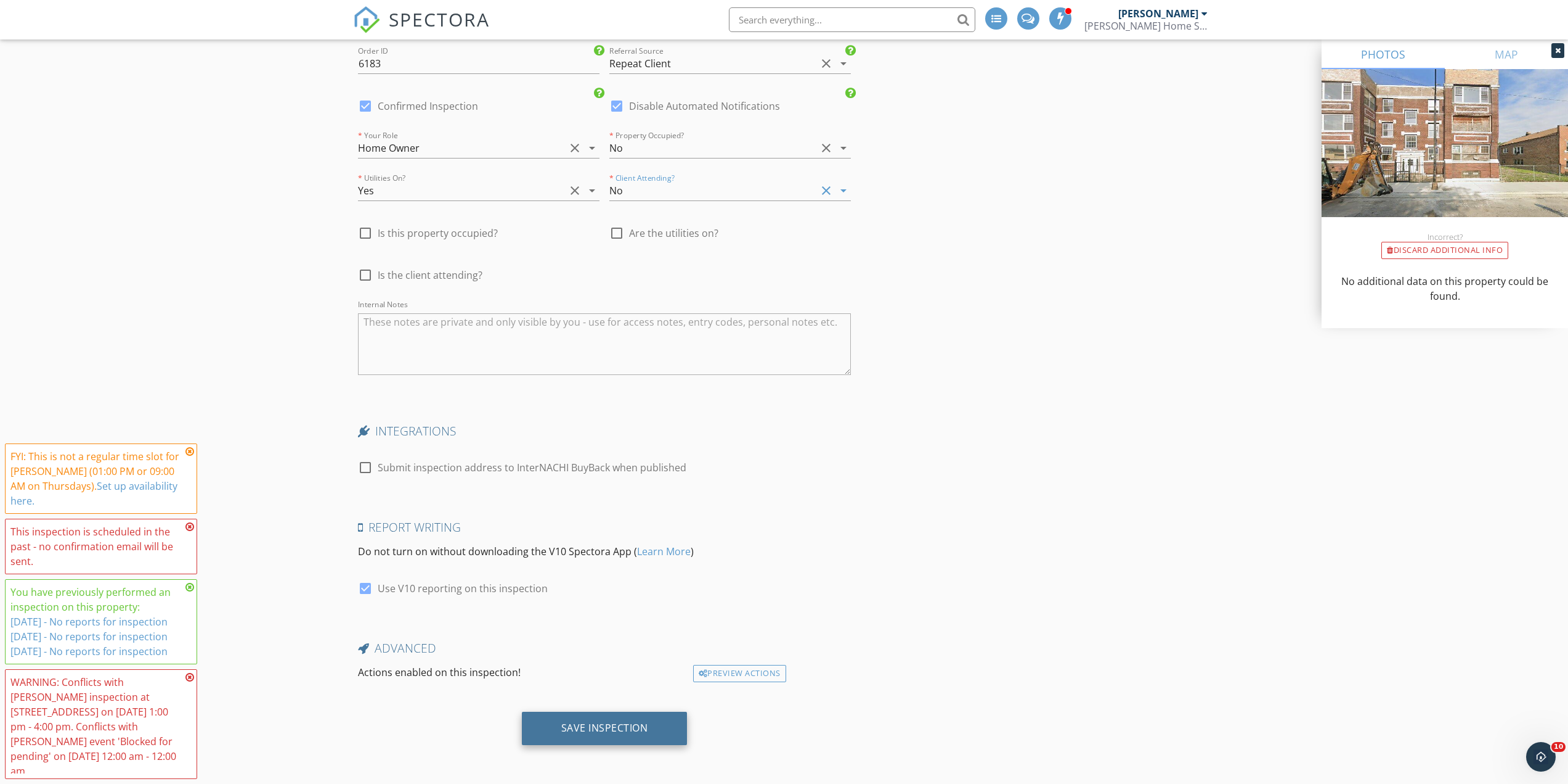
click at [570, 729] on div "Save Inspection" at bounding box center [604, 728] width 87 height 13
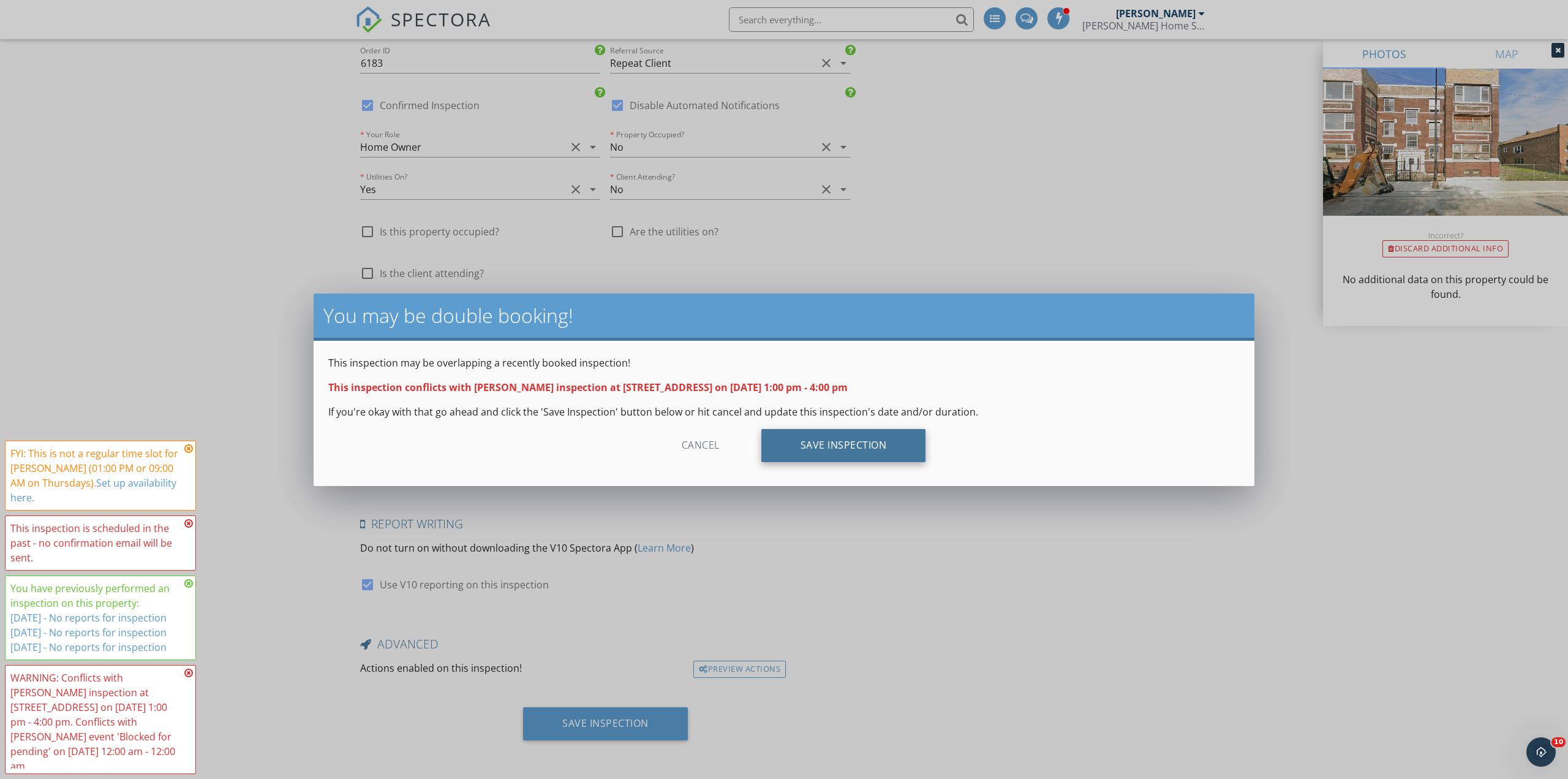
click at [829, 435] on div "Save Inspection" at bounding box center [843, 445] width 165 height 33
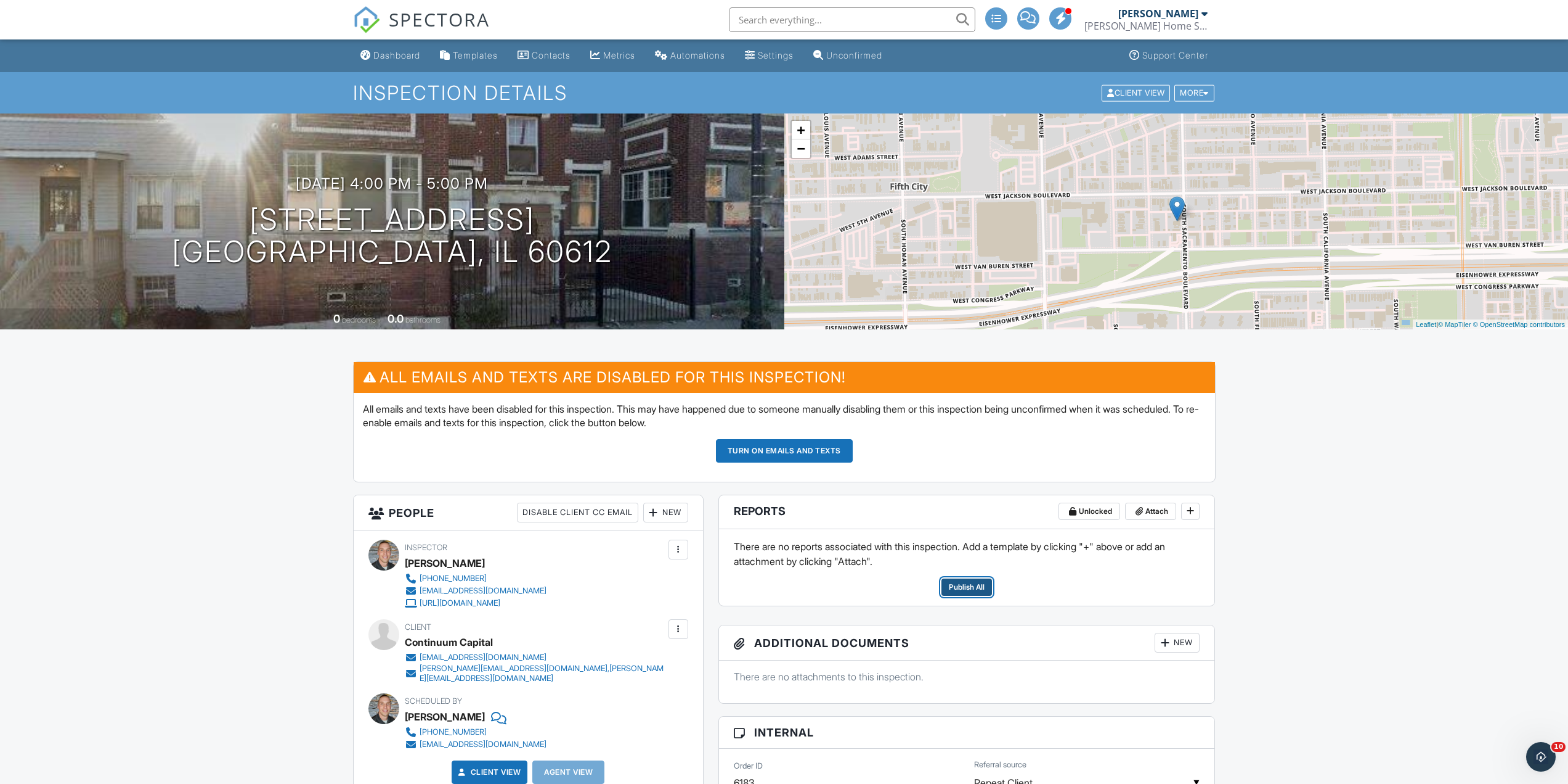
click at [960, 588] on span "Publish All" at bounding box center [966, 588] width 35 height 13
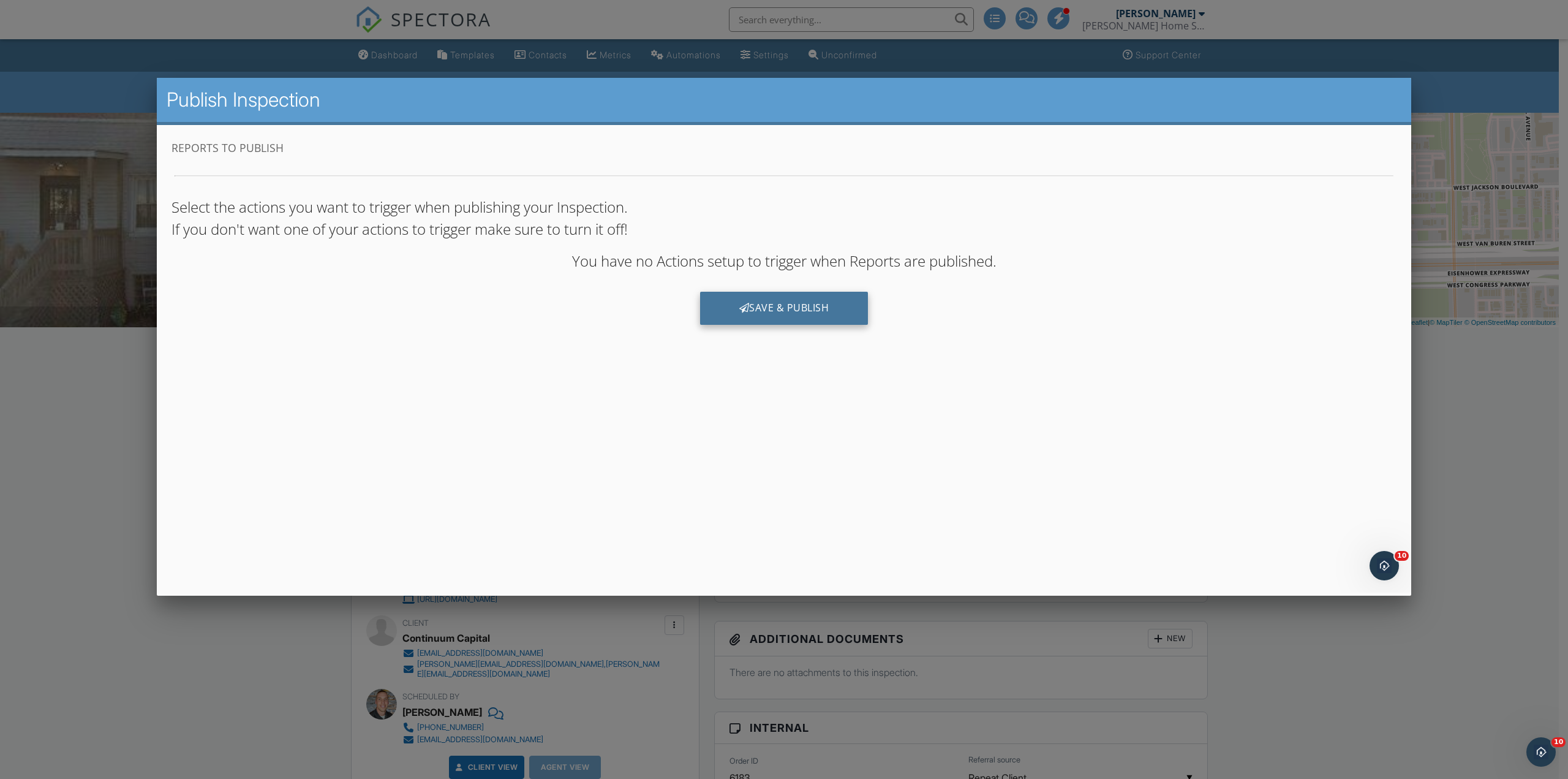
click at [754, 310] on div "Save & Publish" at bounding box center [784, 308] width 168 height 33
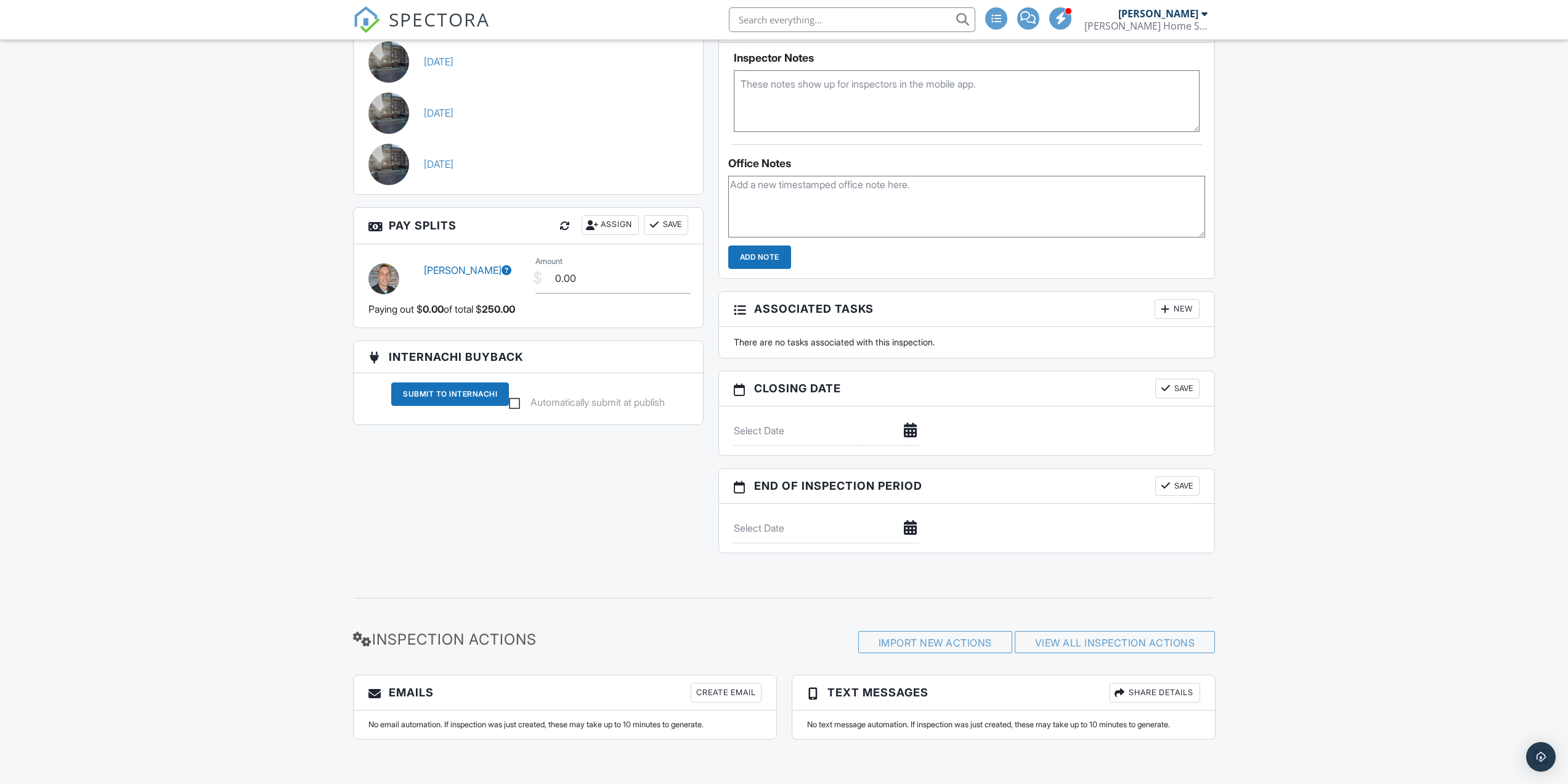
click at [698, 689] on div "Create Email" at bounding box center [726, 693] width 71 height 20
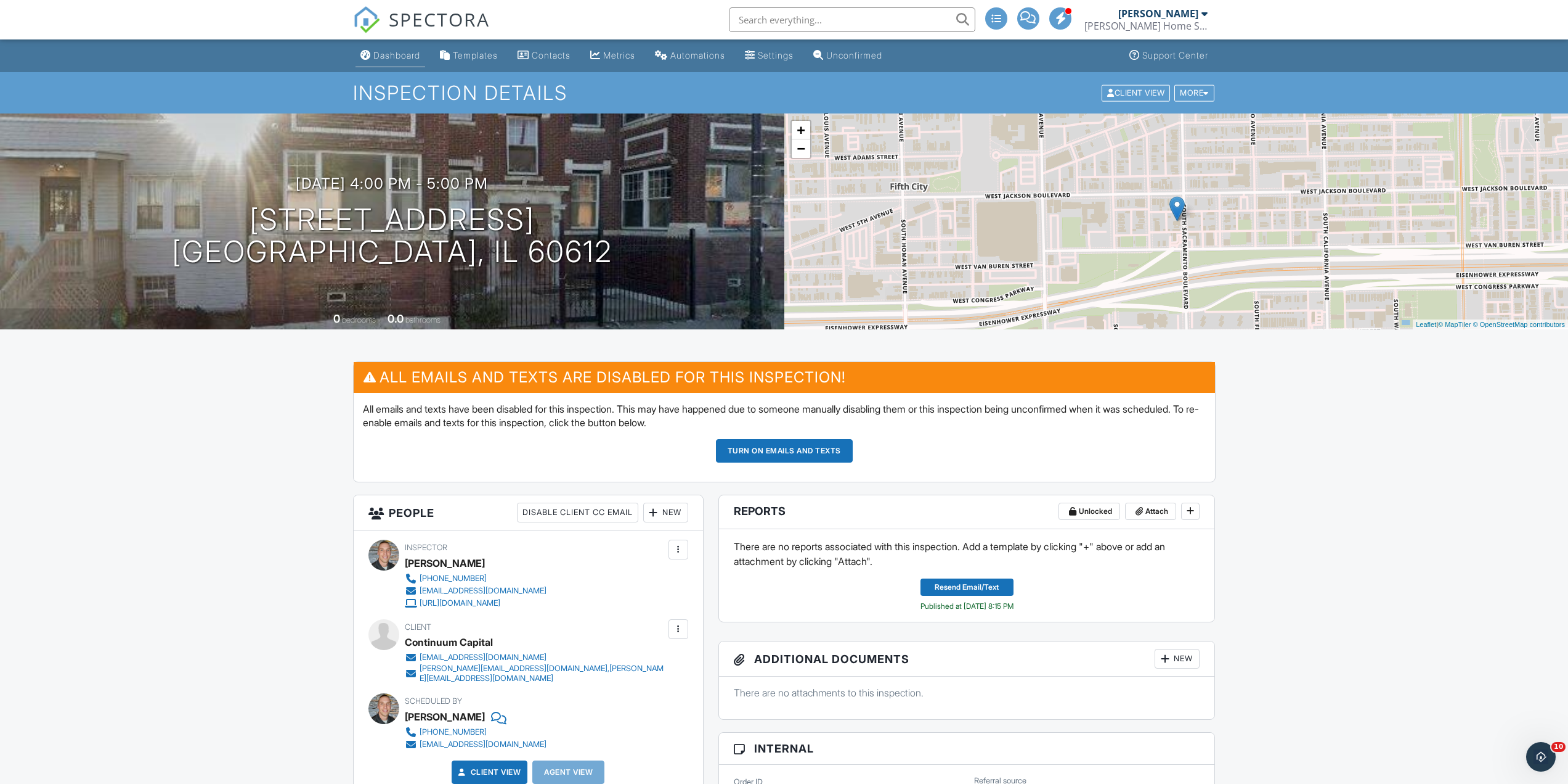
click at [392, 63] on link "Dashboard" at bounding box center [390, 55] width 70 height 23
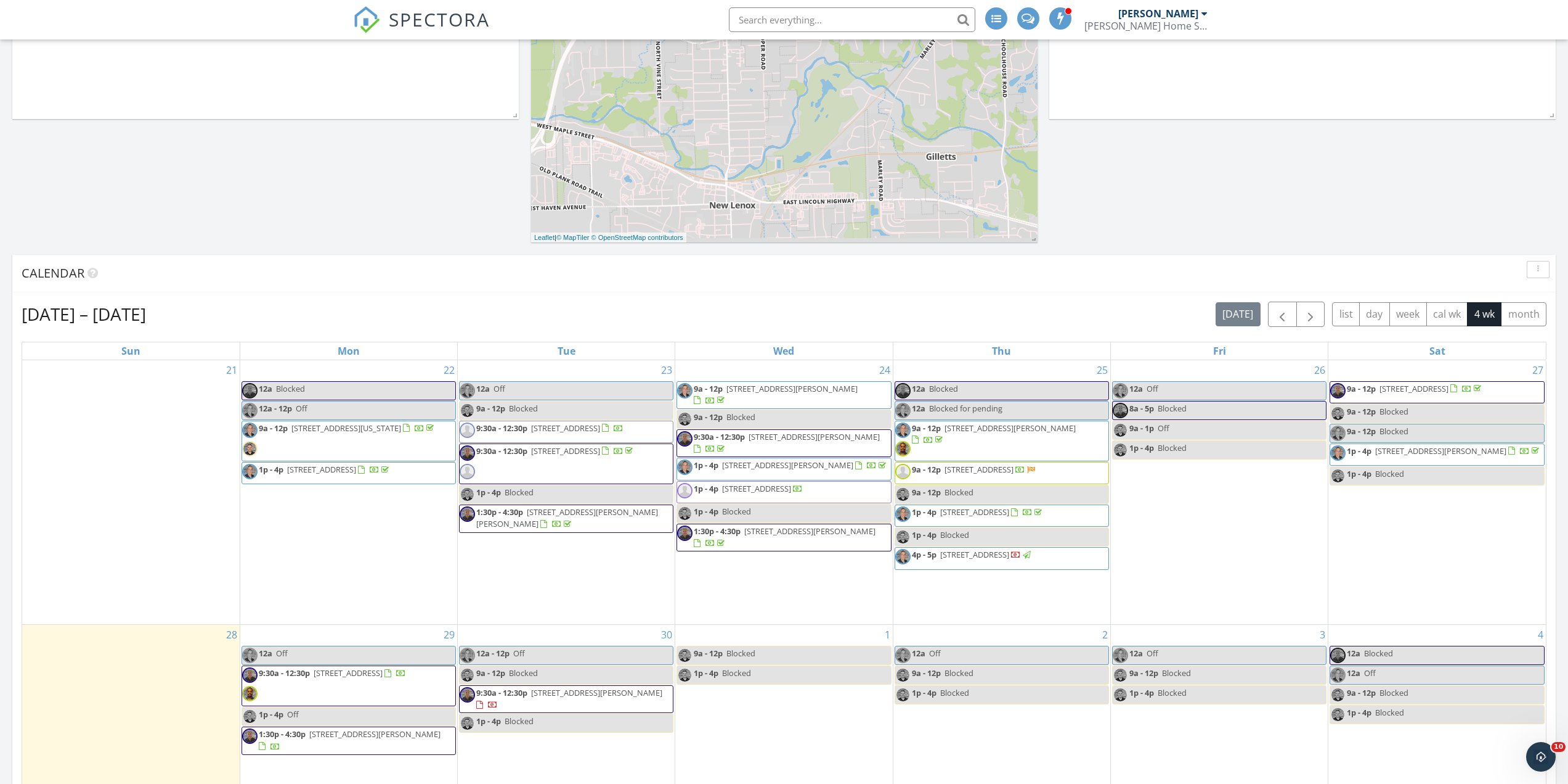
scroll to position [493, 0]
